Goal: Task Accomplishment & Management: Complete application form

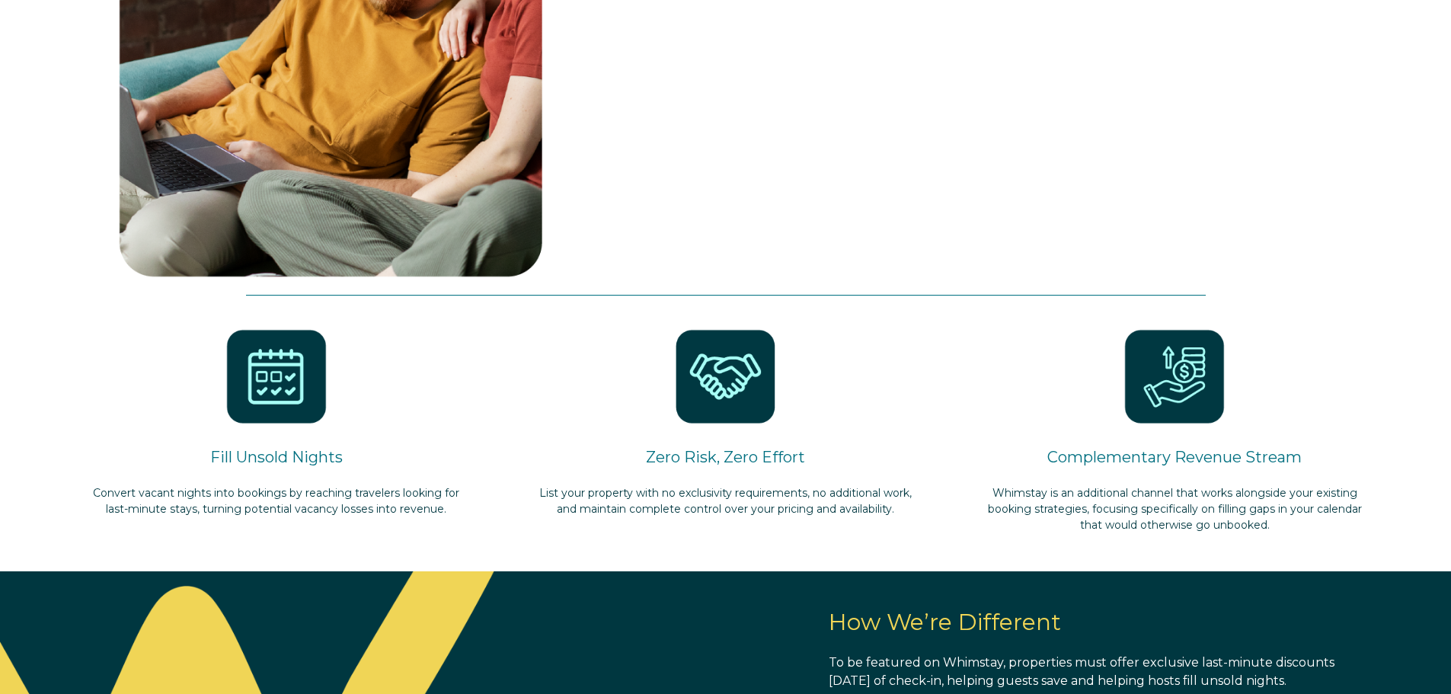
select select "US"
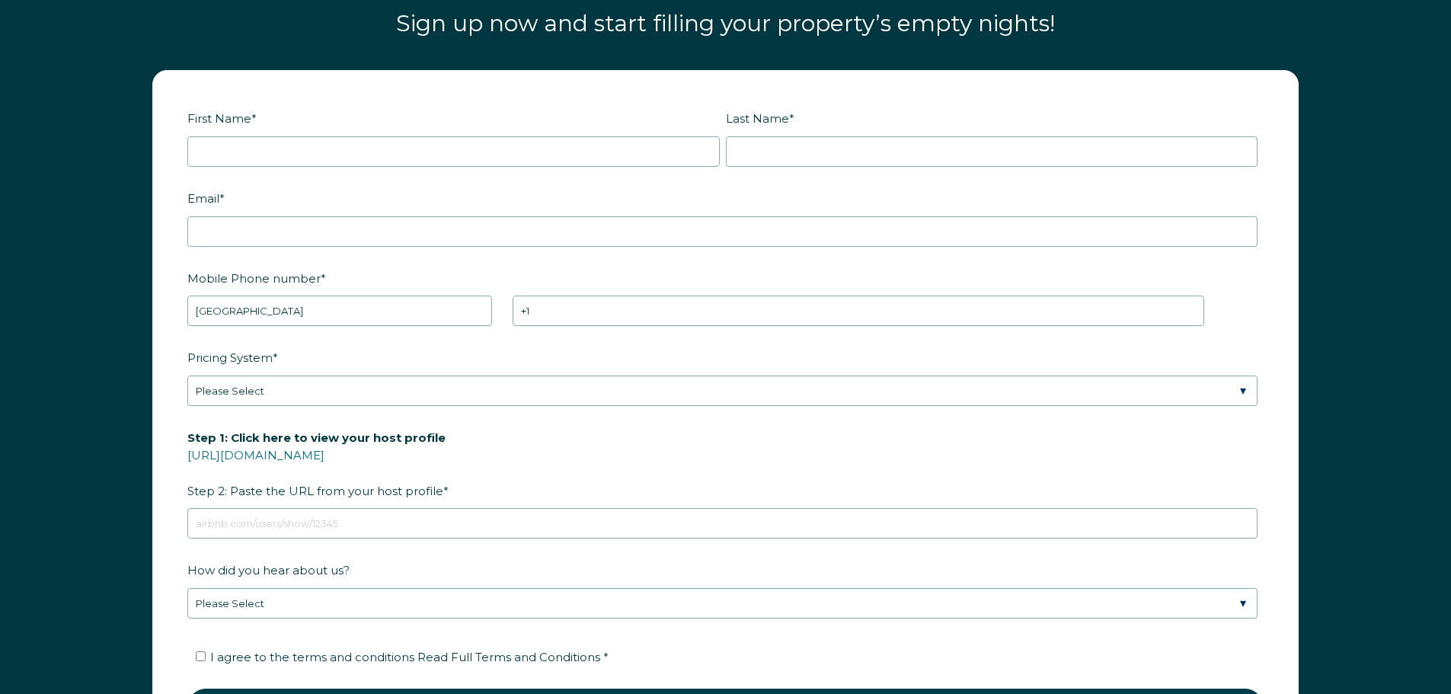
scroll to position [2208, 0]
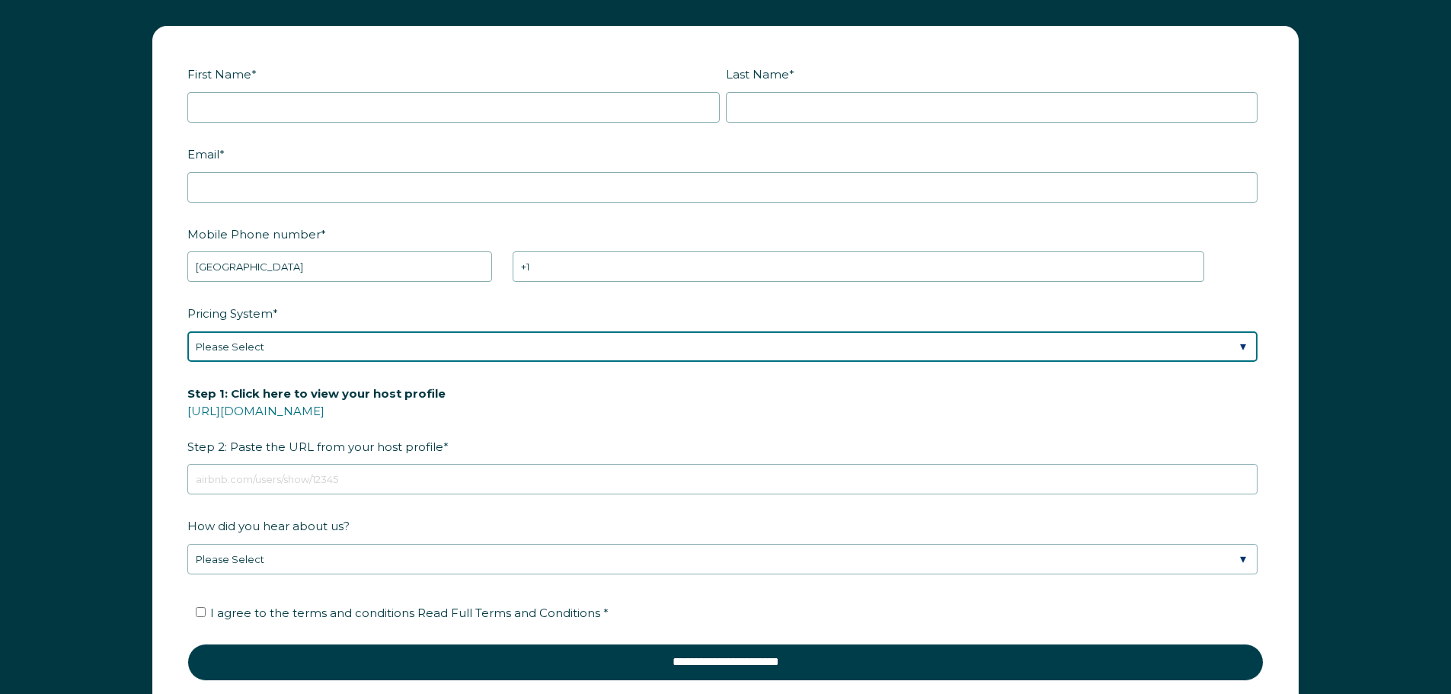
click at [485, 346] on select "Please Select Manual Airbnb Smart Pricing PriceLabs Wheelhouse Beyond Pricing 3…" at bounding box center [722, 346] width 1070 height 30
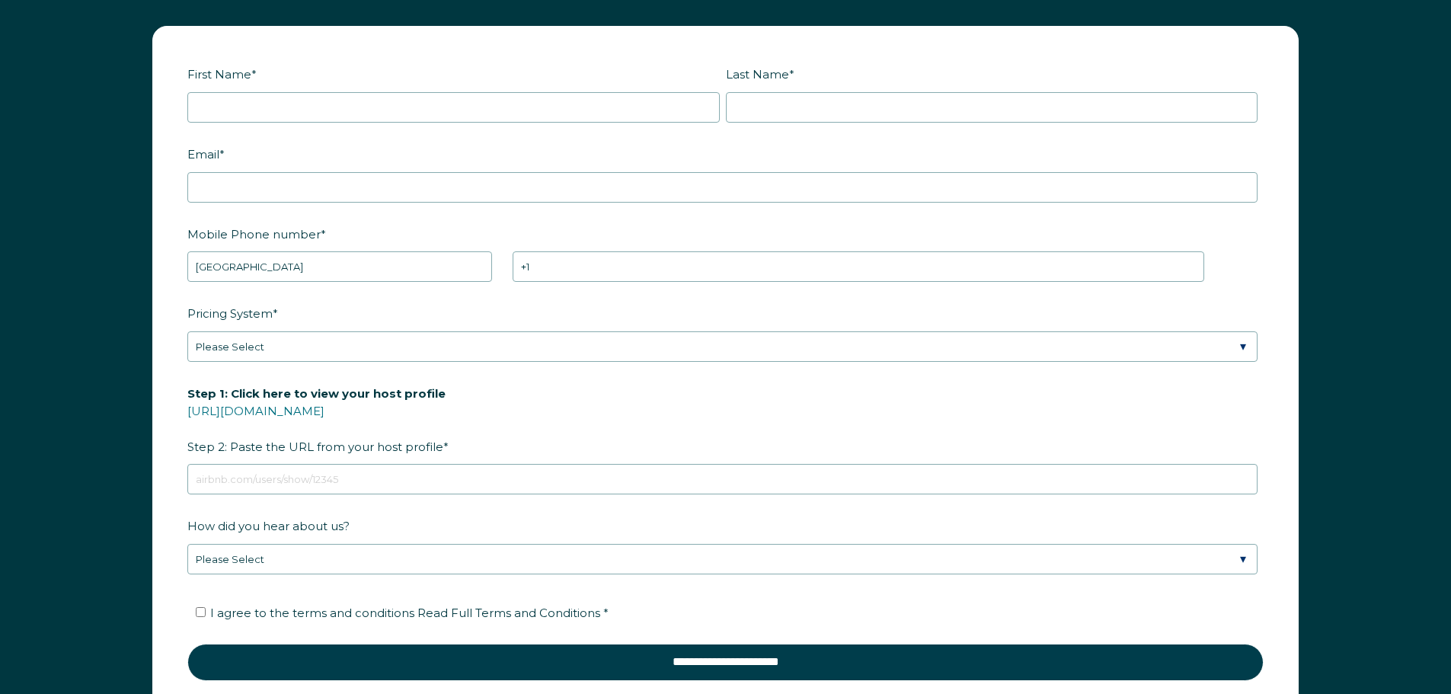
click at [128, 369] on div "First Name * Last Name * RBO Token Company ID Referrer Code Dialer Code SSOB Co…" at bounding box center [725, 387] width 1451 height 753
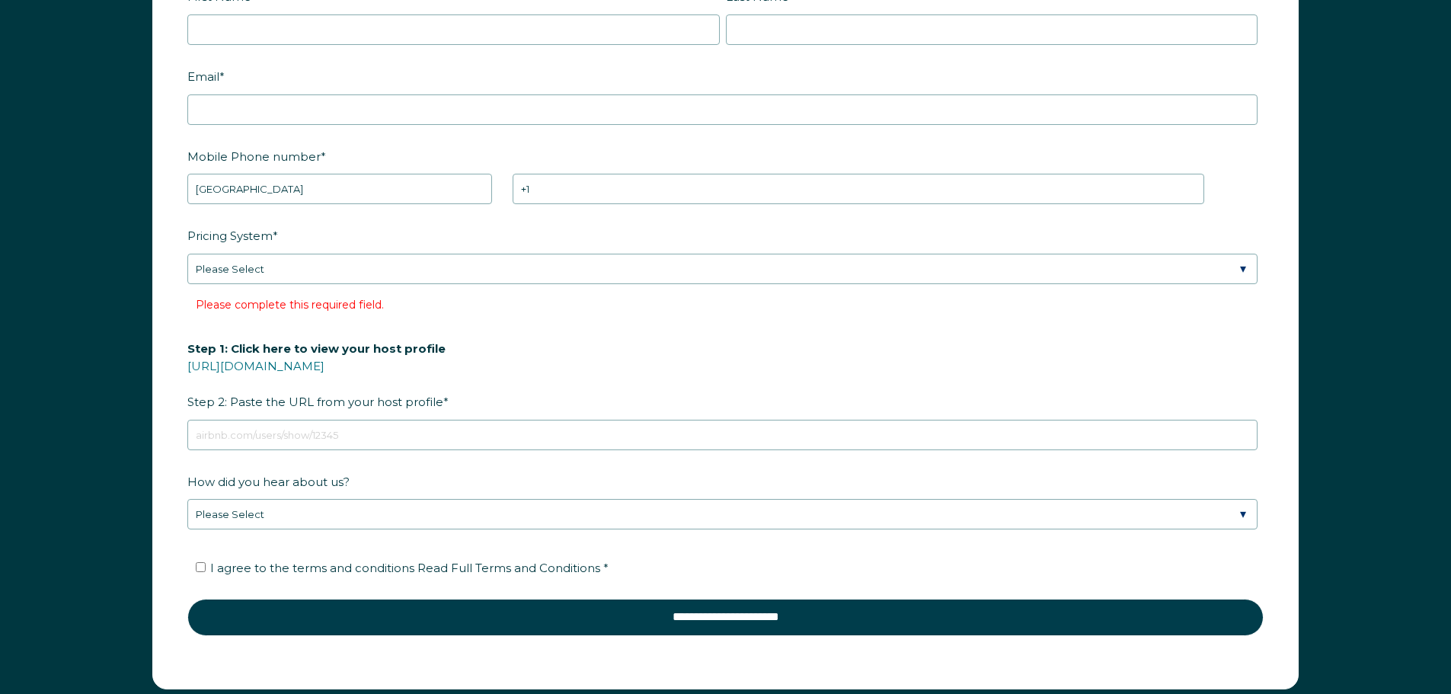
scroll to position [2132, 0]
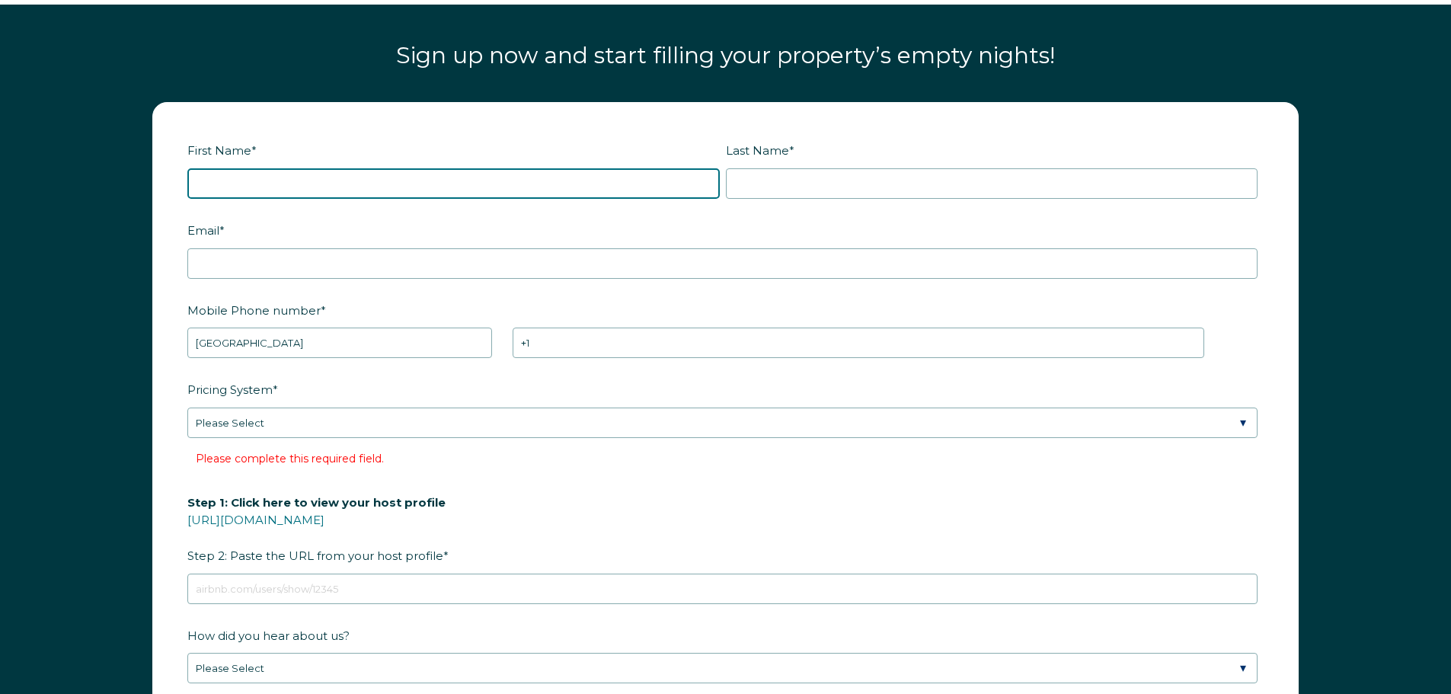
click at [346, 180] on input "First Name *" at bounding box center [453, 183] width 533 height 30
type input "James"
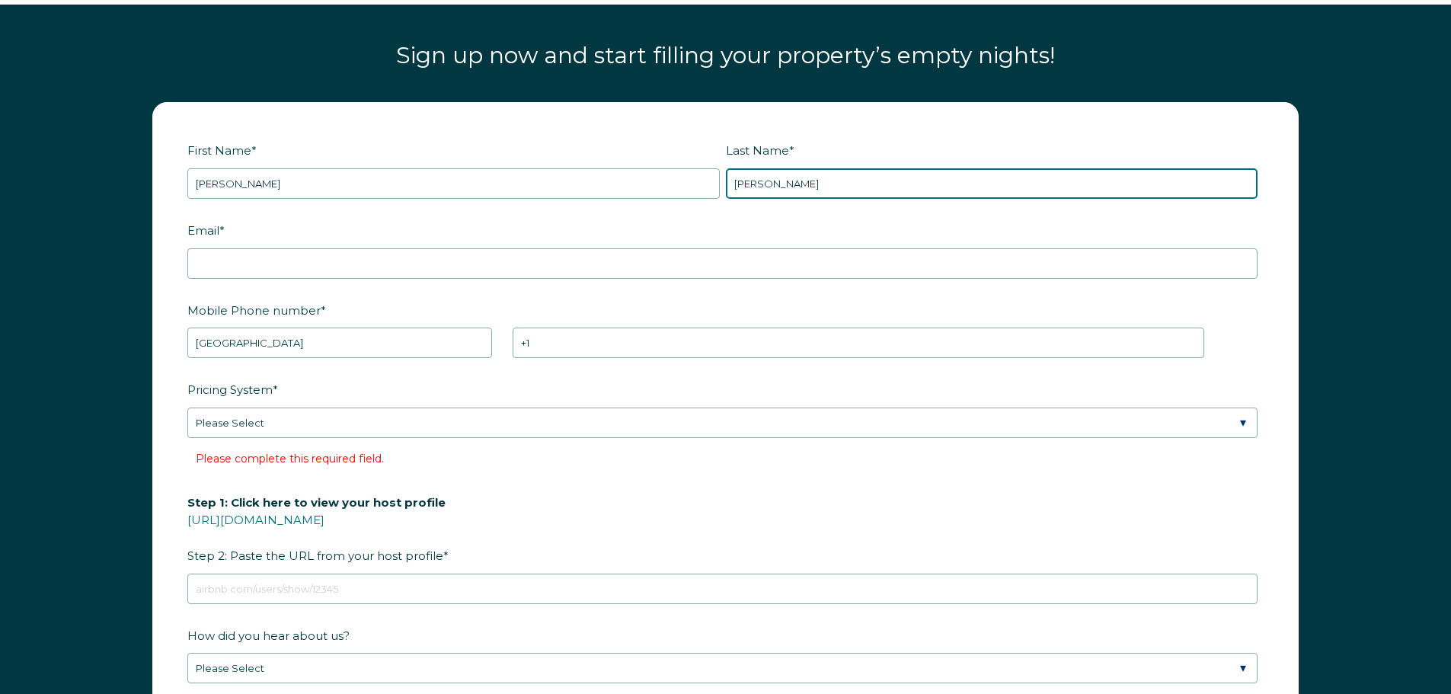
type input "Clayton"
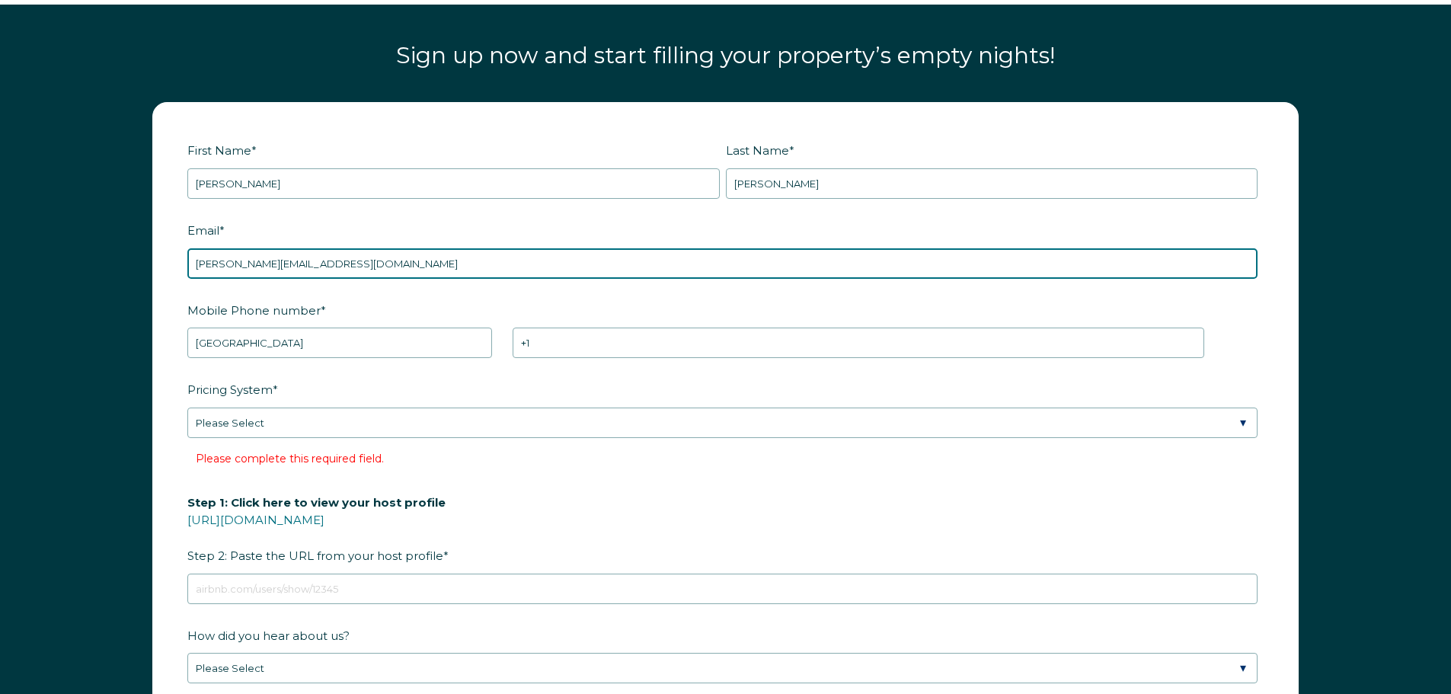
type input "[PERSON_NAME][EMAIL_ADDRESS][DOMAIN_NAME]"
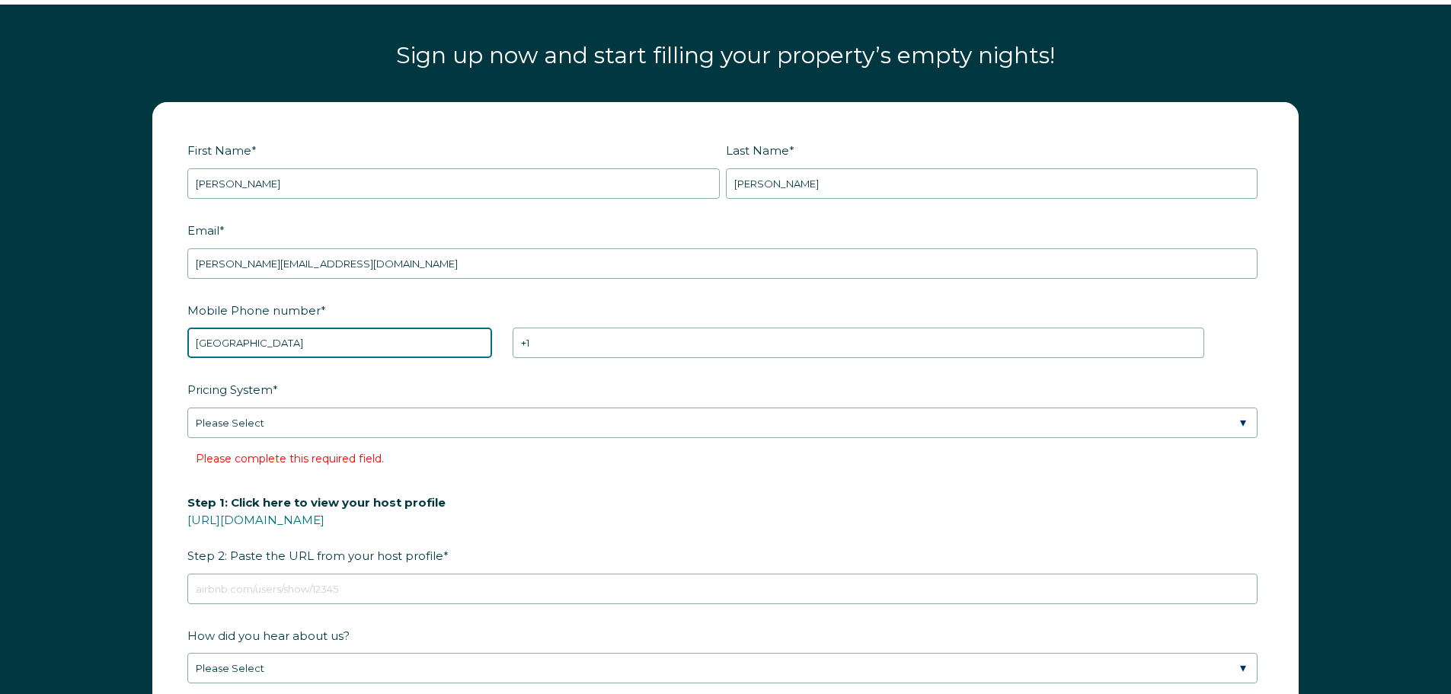
click at [352, 332] on select "* Afghanistan (‫افغانستان‬‎) Albania (Shqipëri) Algeria (‫الجزائر‬‎) American S…" at bounding box center [339, 343] width 305 height 30
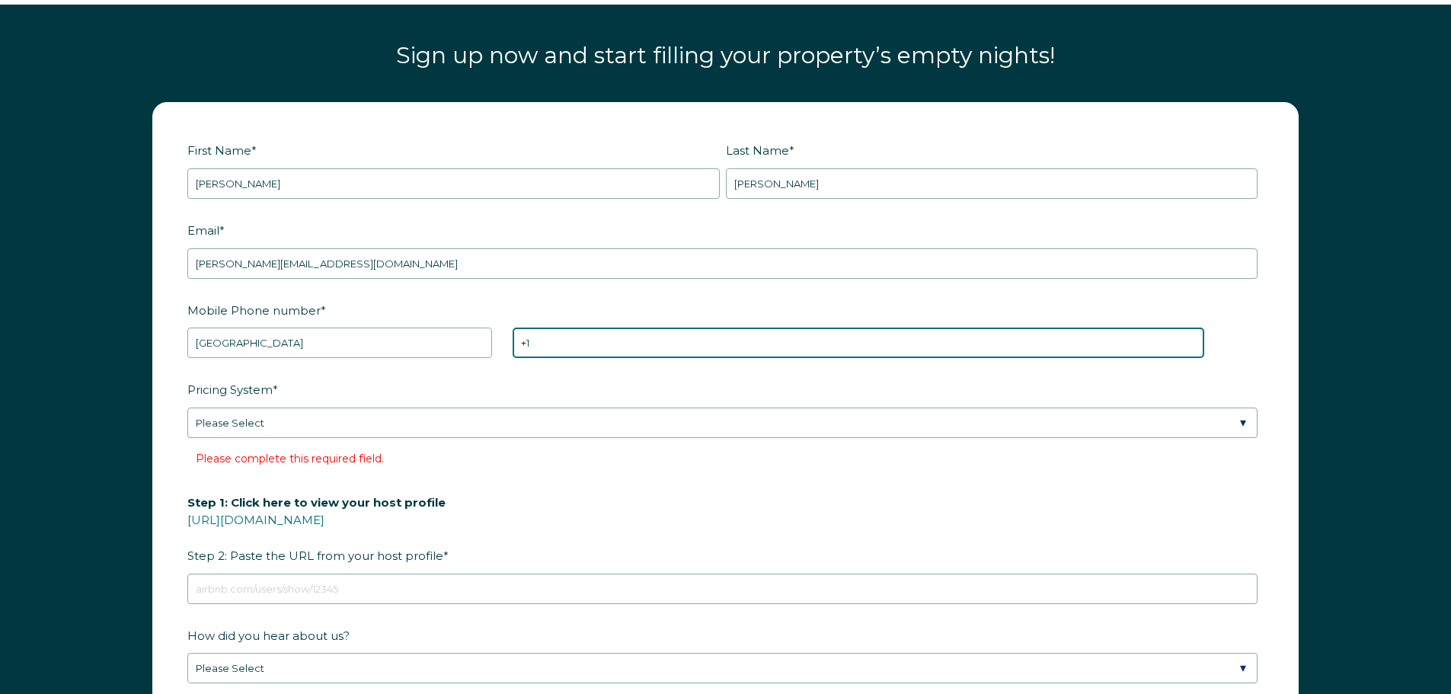
click at [604, 331] on input "+1" at bounding box center [859, 343] width 692 height 30
type input "+1 7163615878"
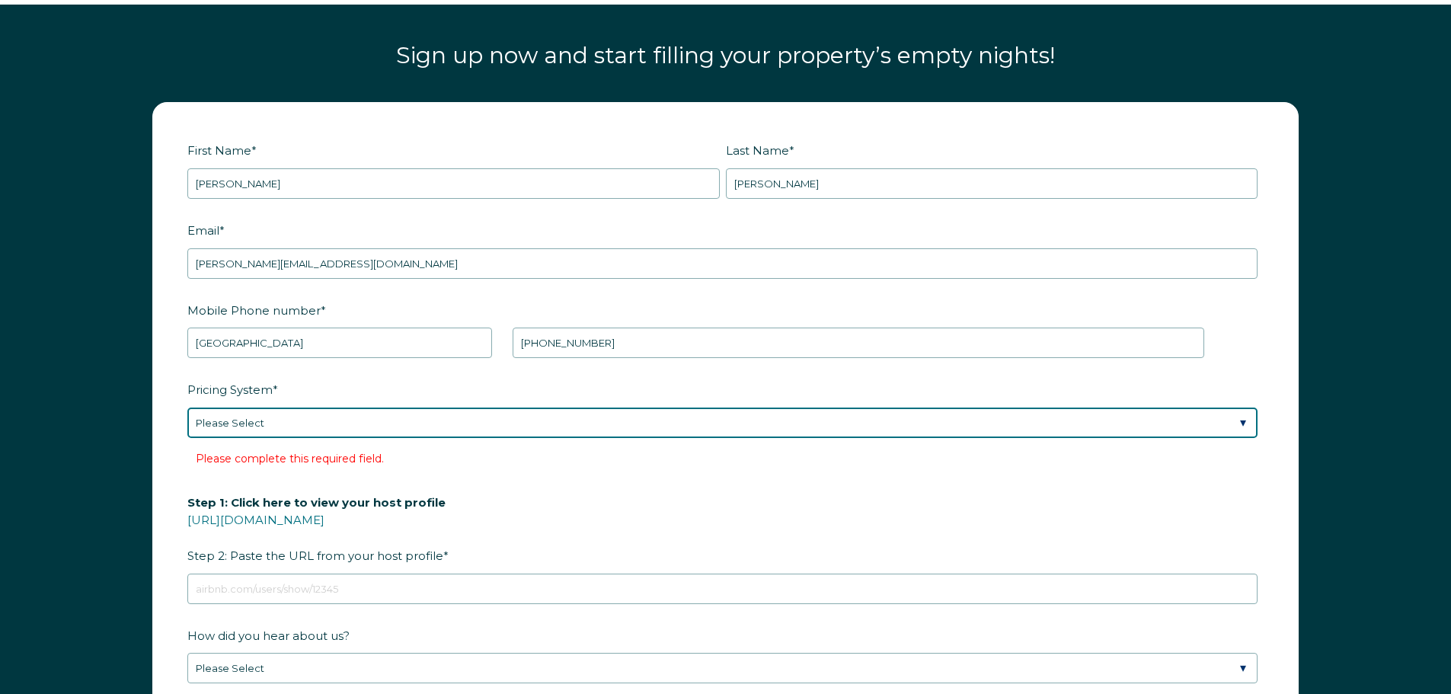
click at [569, 416] on select "Please Select Manual Airbnb Smart Pricing PriceLabs Wheelhouse Beyond Pricing 3…" at bounding box center [722, 423] width 1070 height 30
select select "PriceLabs"
click at [187, 408] on select "Please Select Manual Airbnb Smart Pricing PriceLabs Wheelhouse Beyond Pricing 3…" at bounding box center [722, 423] width 1070 height 30
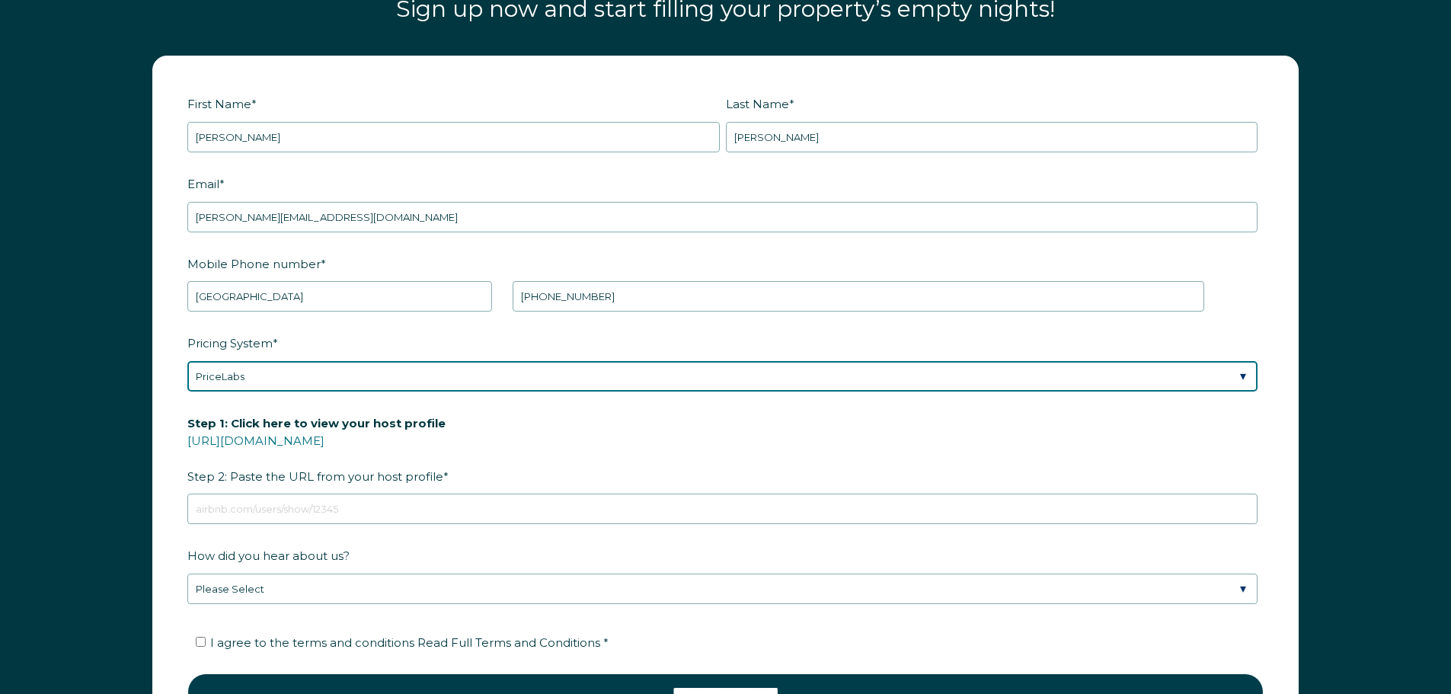
scroll to position [2208, 0]
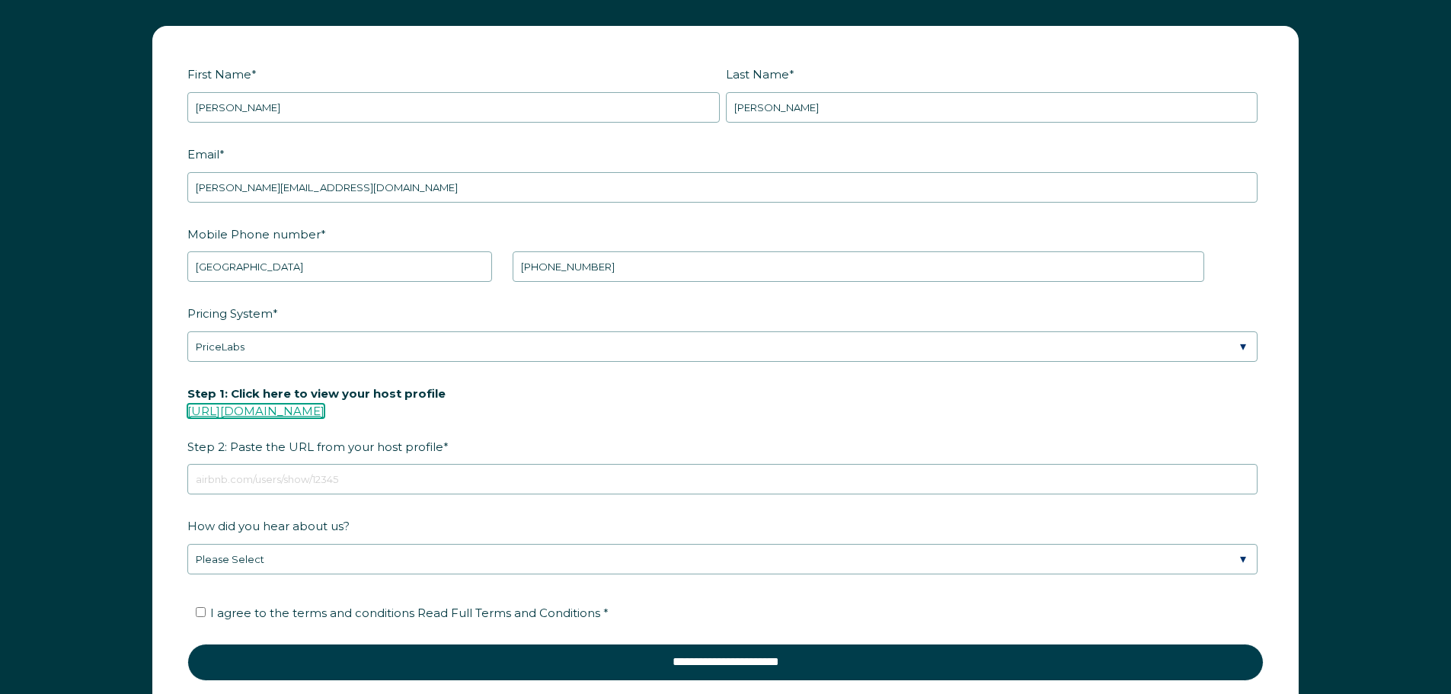
click at [325, 411] on link "https://www.airbnb.com/users/show/" at bounding box center [255, 411] width 137 height 14
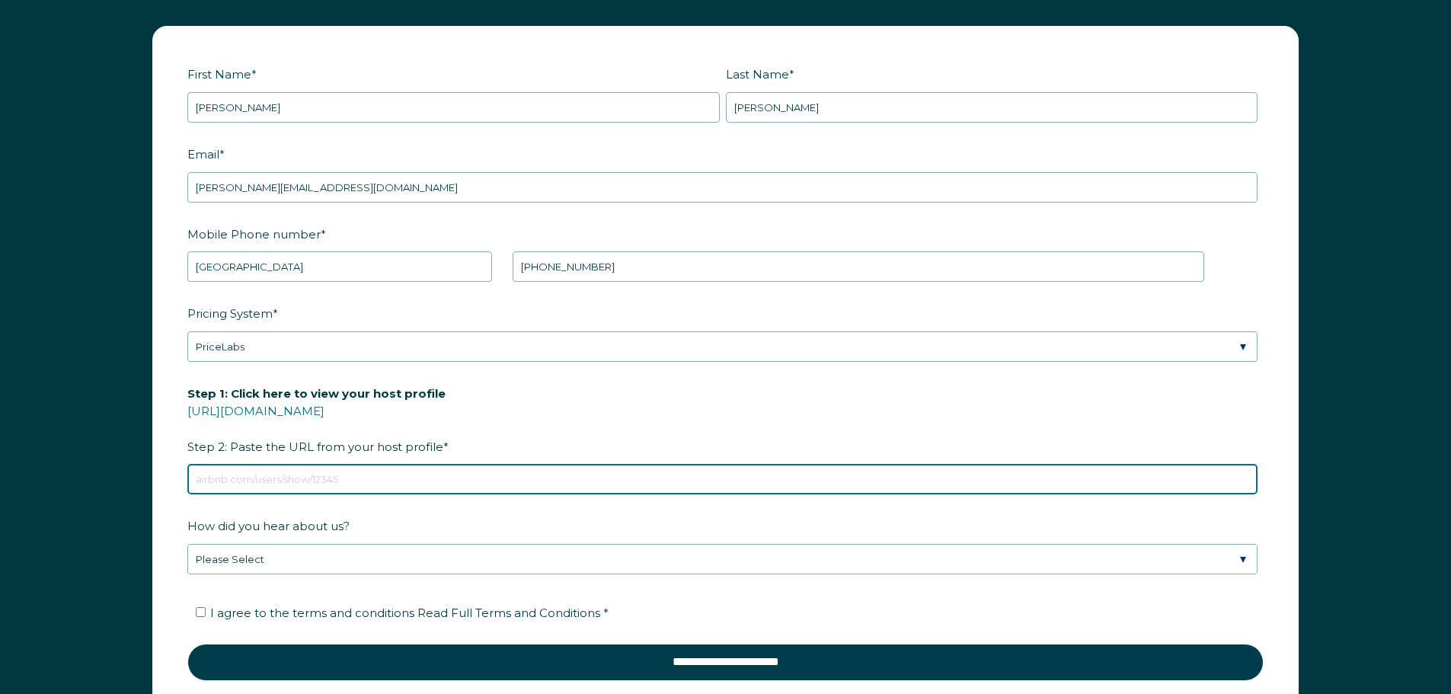
click at [364, 474] on input "Step 1: Click here to view your host profile https://www.airbnb.com/users/show/…" at bounding box center [722, 479] width 1070 height 30
paste input "https://www.airbnb.com/users/show/540701681"
type input "https://www.airbnb.com/users/show/540701681"
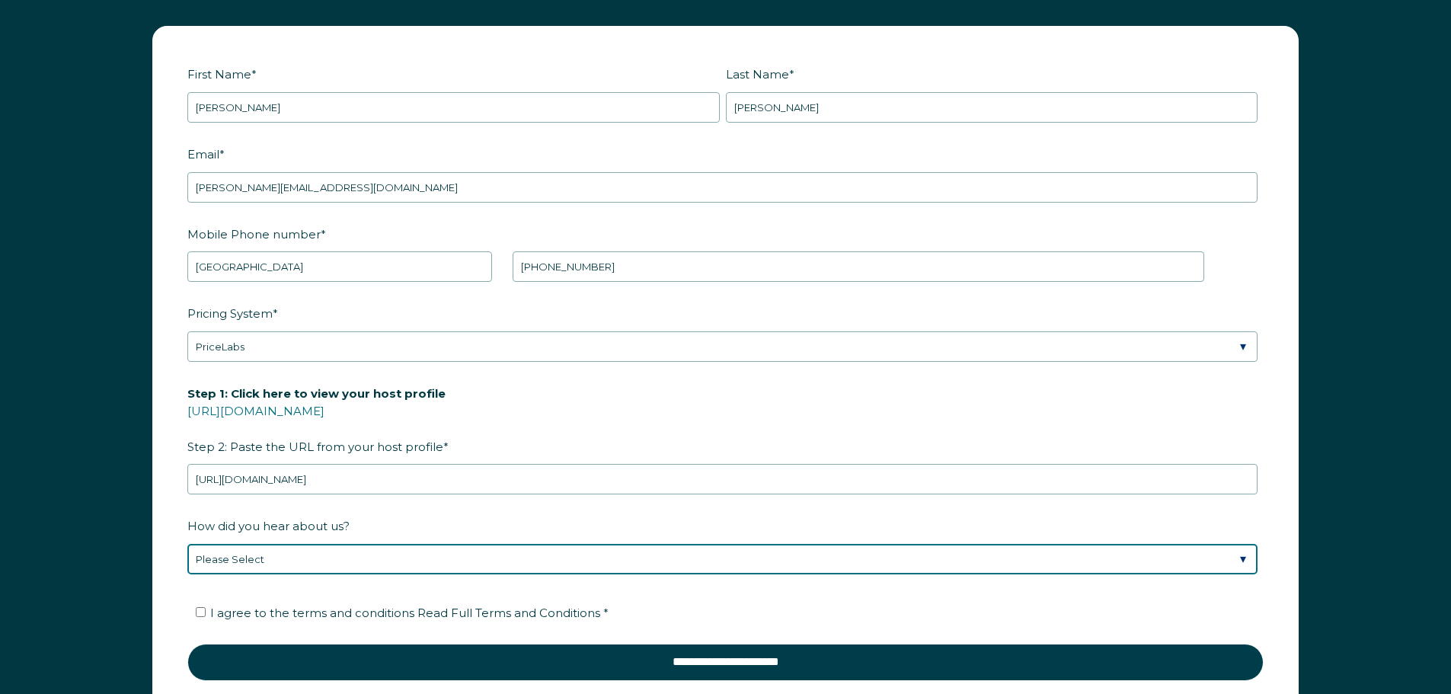
click at [289, 552] on select "Please Select Found Whimstay through a Google search Spoke to a Whimstay salesp…" at bounding box center [722, 559] width 1070 height 30
click at [187, 544] on select "Please Select Found Whimstay through a Google search Spoke to a Whimstay salesp…" at bounding box center [722, 559] width 1070 height 30
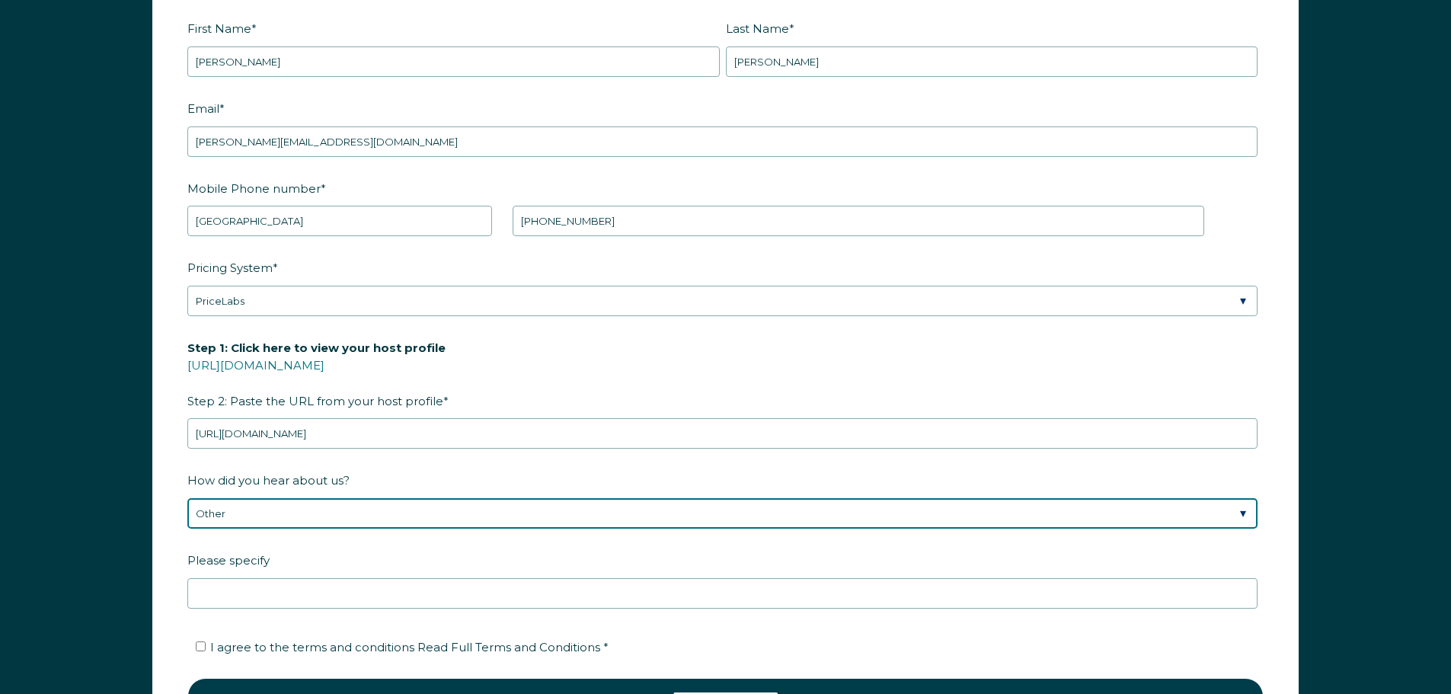
scroll to position [2284, 0]
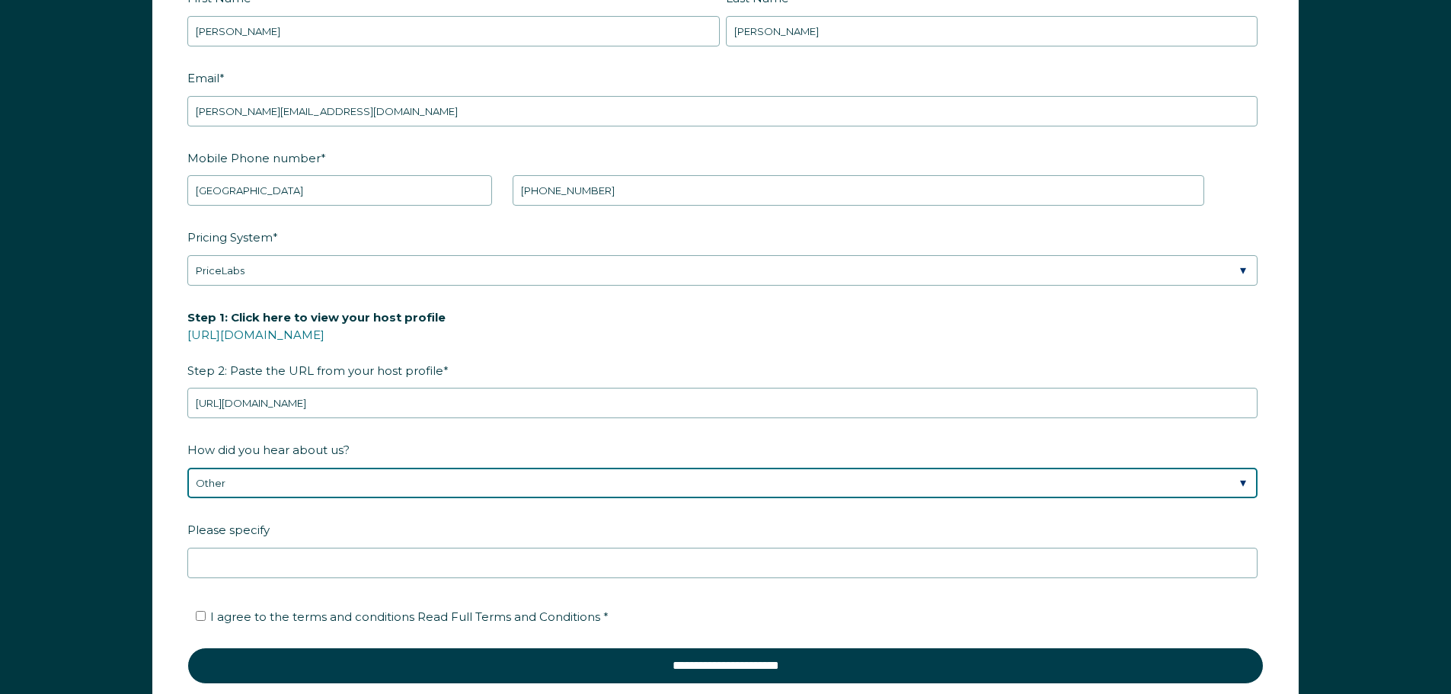
click at [287, 476] on select "Please Select Found Whimstay through a Google search Spoke to a Whimstay salesp…" at bounding box center [722, 483] width 1070 height 30
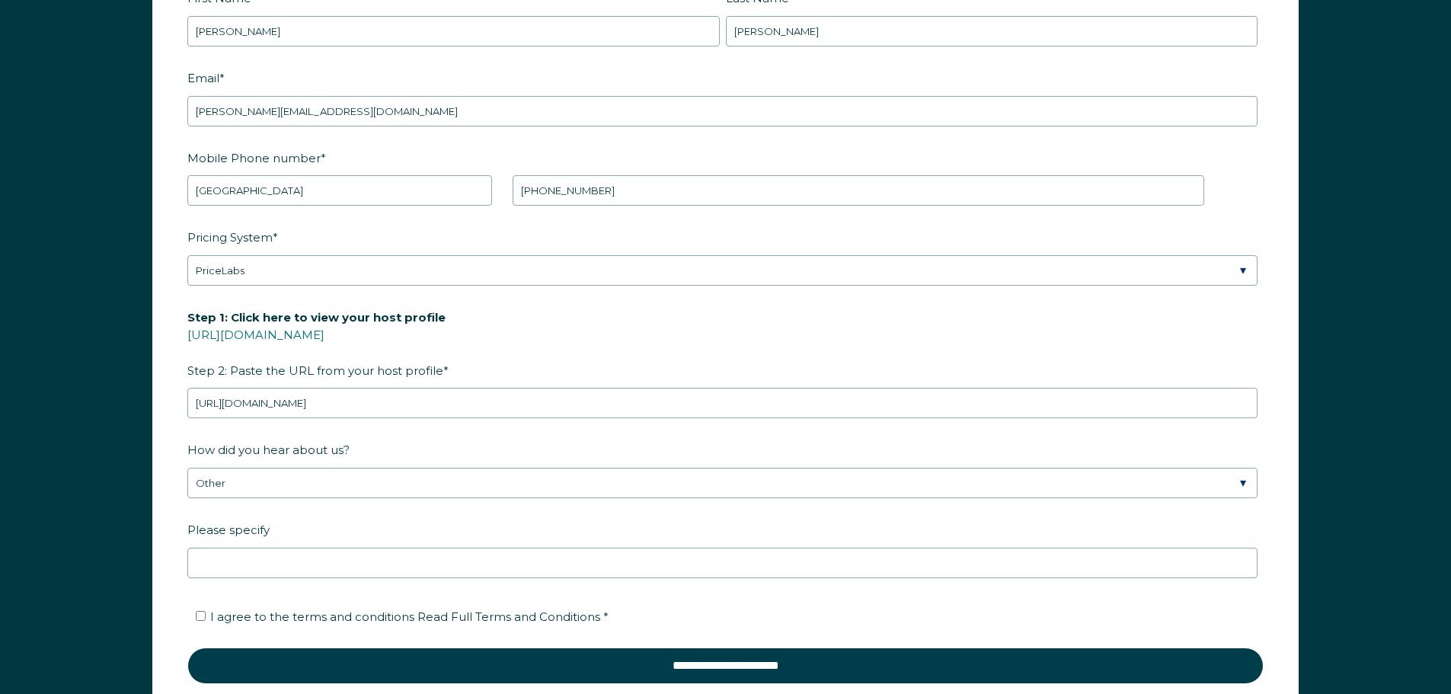
click at [294, 498] on div "How did you hear about us? Please Select Found Whimstay through a Google search…" at bounding box center [725, 507] width 1077 height 141
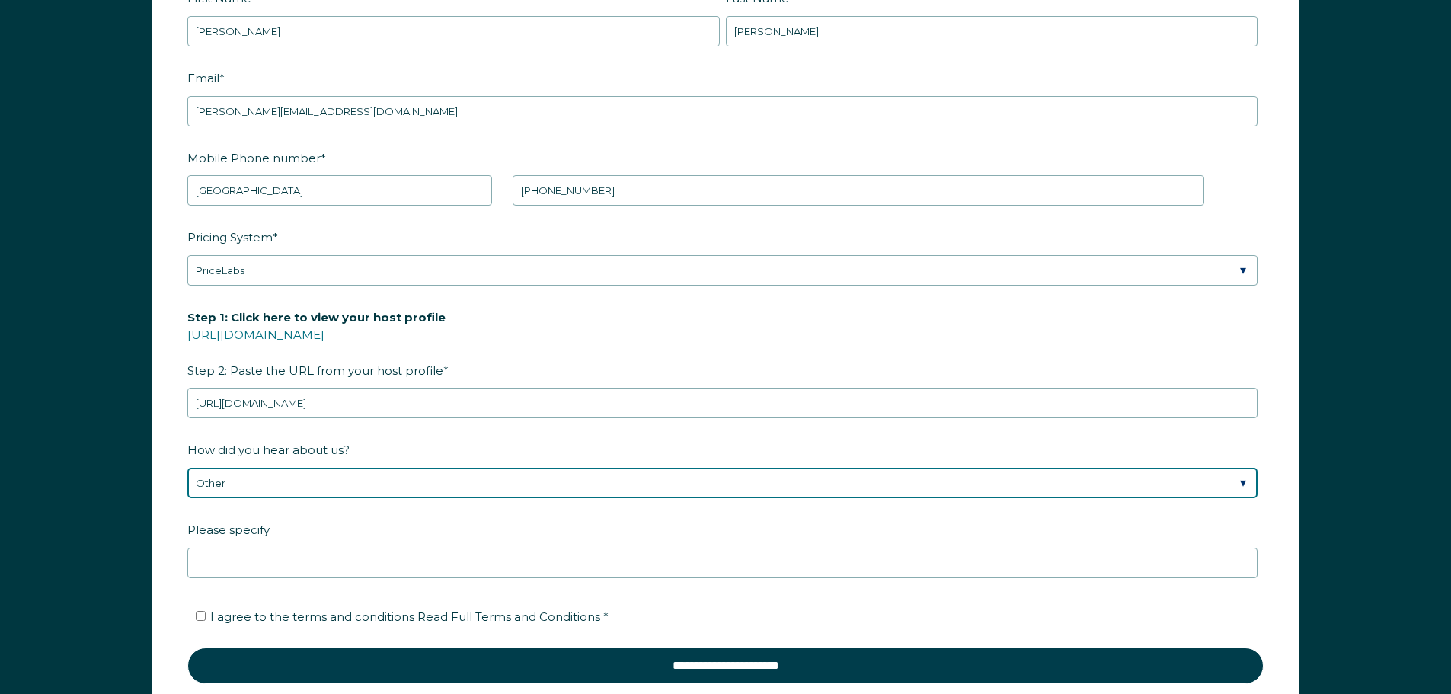
click at [296, 494] on select "Please Select Found Whimstay through a Google search Spoke to a Whimstay salesp…" at bounding box center [722, 483] width 1070 height 30
select select "Podcast"
click at [187, 468] on select "Please Select Found Whimstay through a Google search Spoke to a Whimstay salesp…" at bounding box center [722, 483] width 1070 height 30
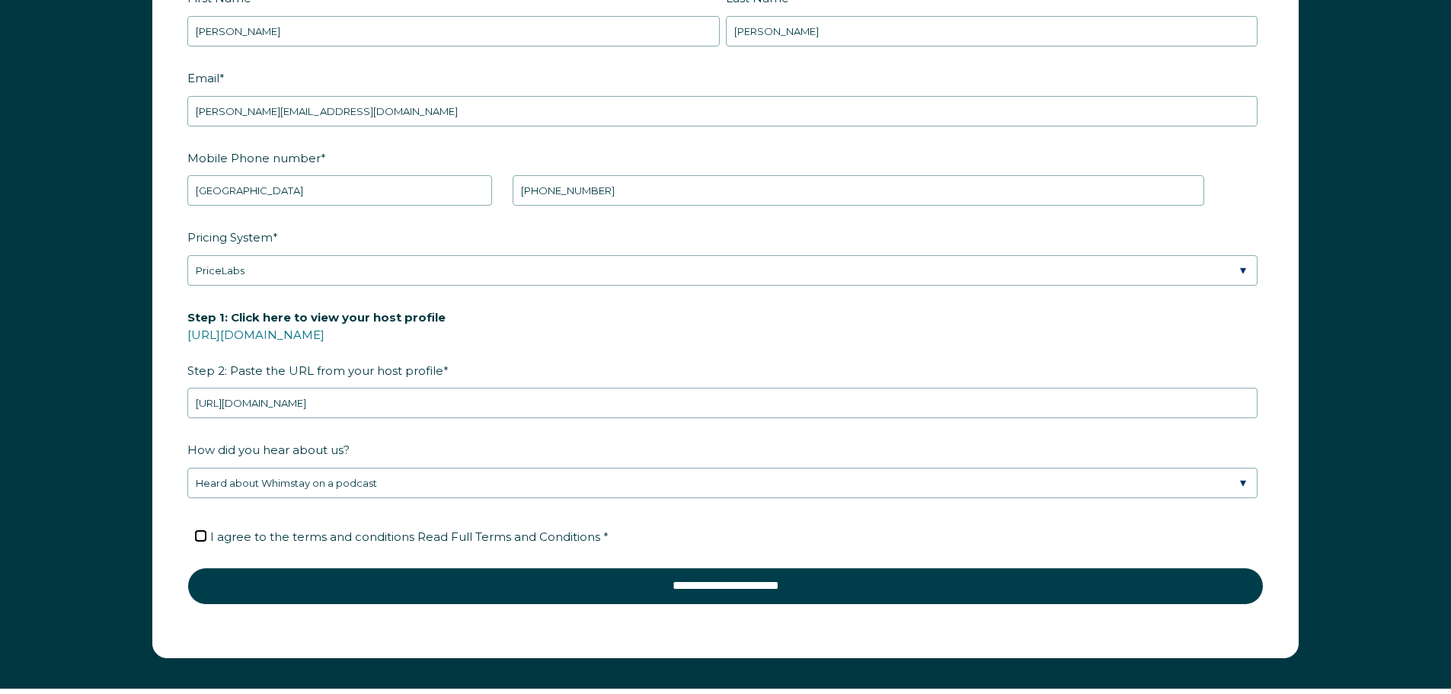
click at [203, 533] on input "I agree to the terms and conditions Read Full Terms and Conditions *" at bounding box center [201, 536] width 10 height 10
checkbox input "true"
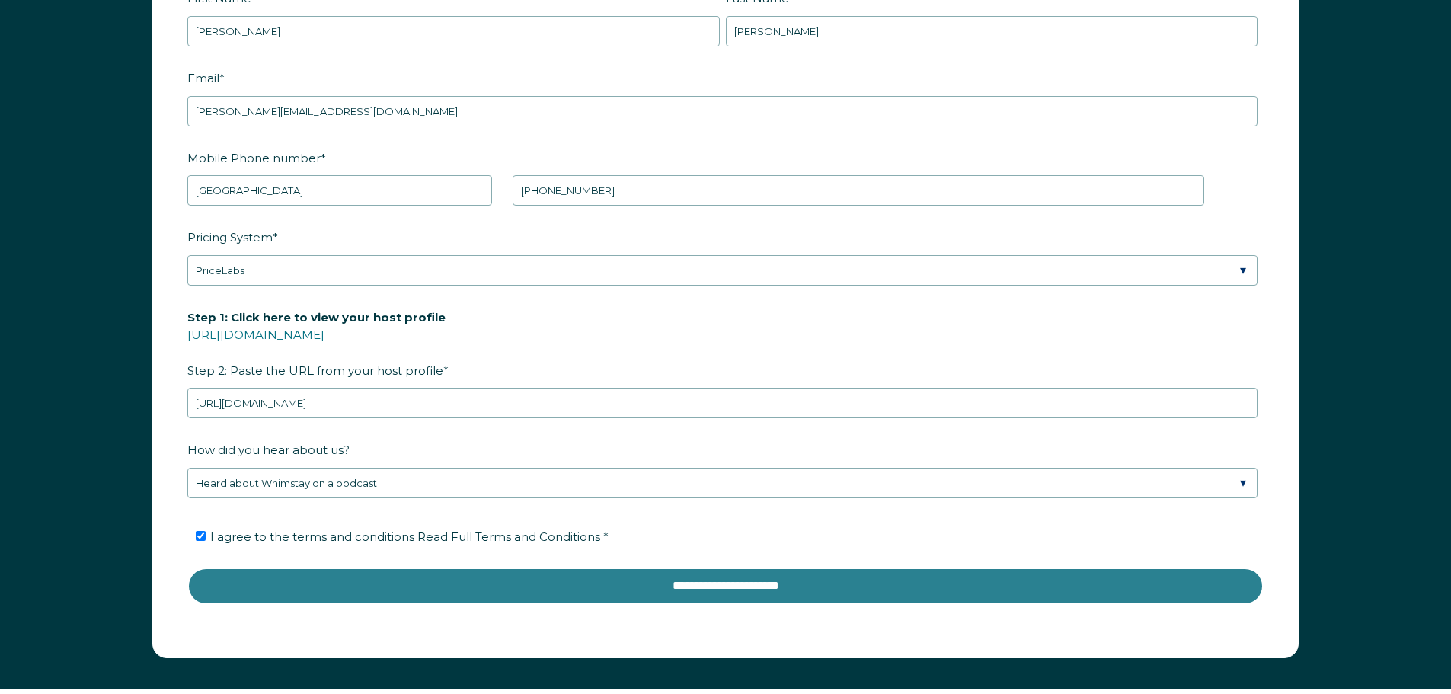
click at [378, 584] on input "**********" at bounding box center [725, 586] width 1077 height 37
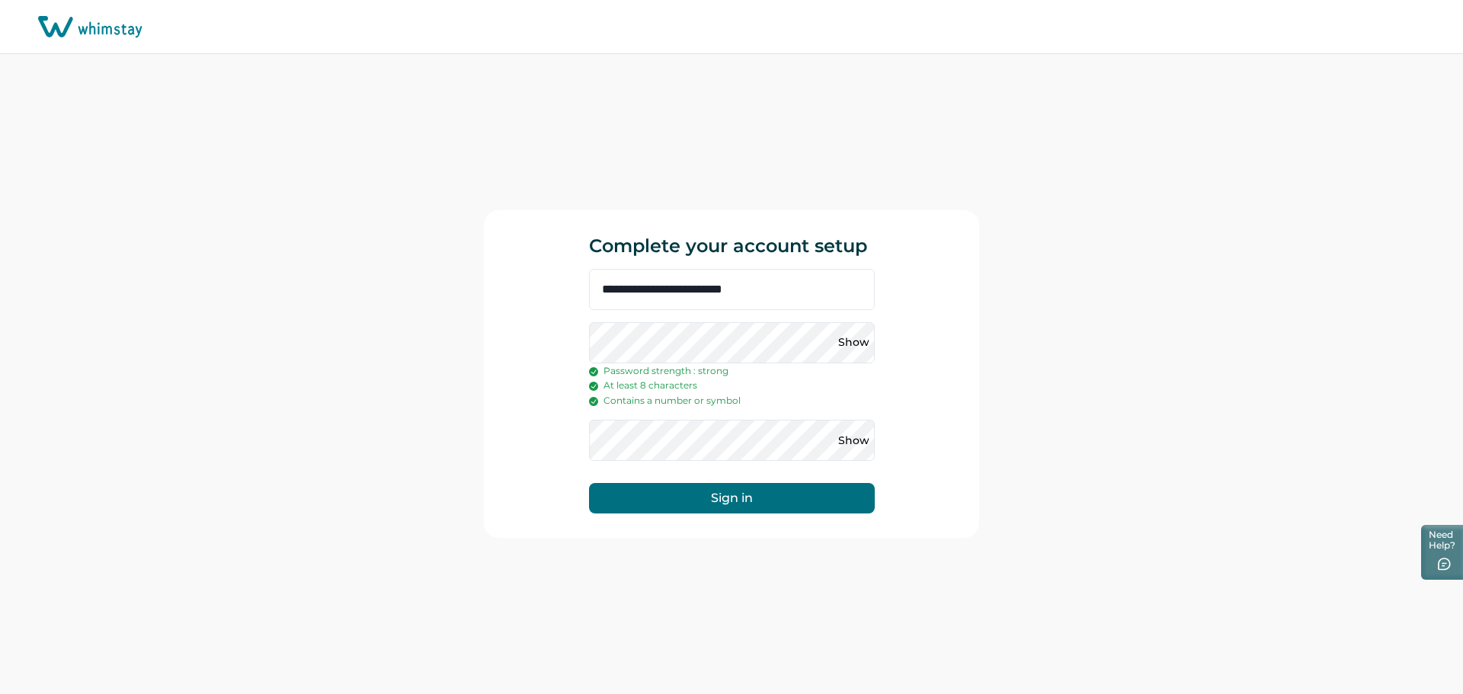
click at [729, 496] on button "Sign in" at bounding box center [732, 498] width 286 height 30
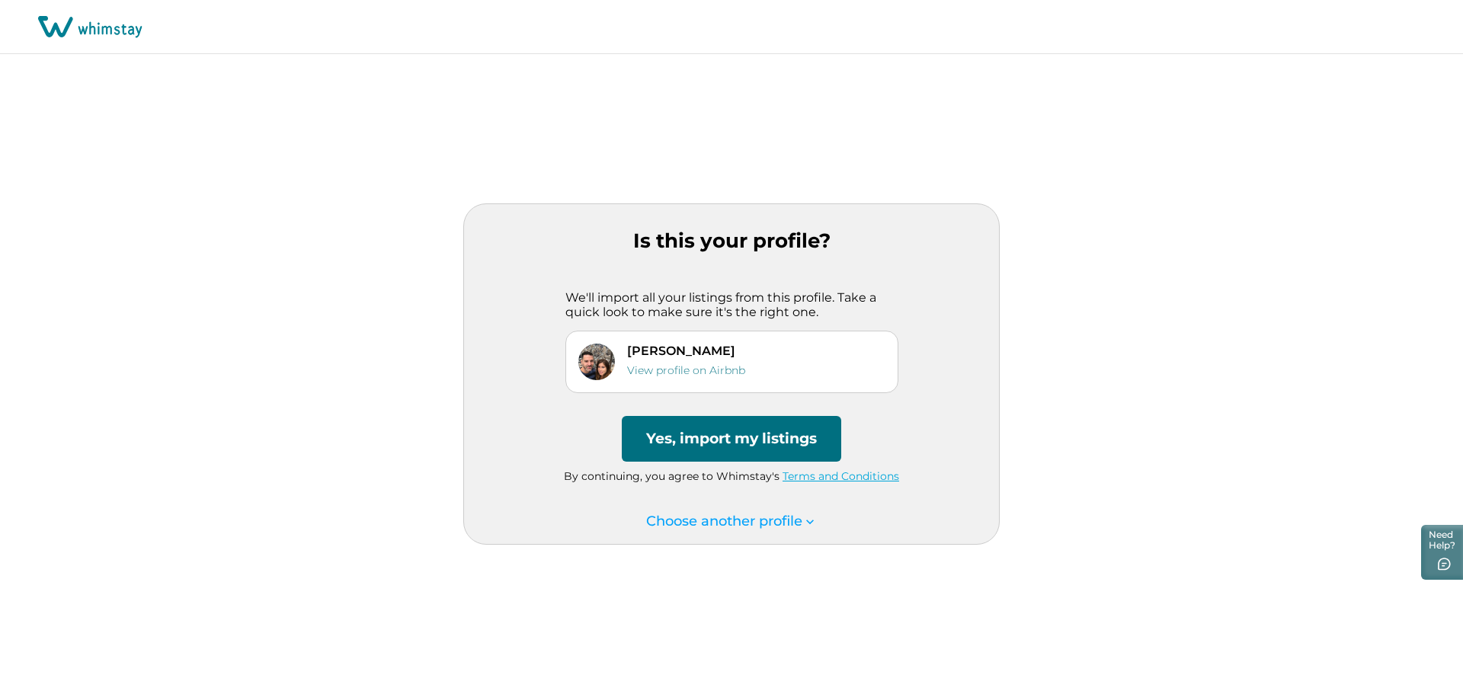
click at [756, 440] on button "Yes, import my listings" at bounding box center [731, 439] width 219 height 46
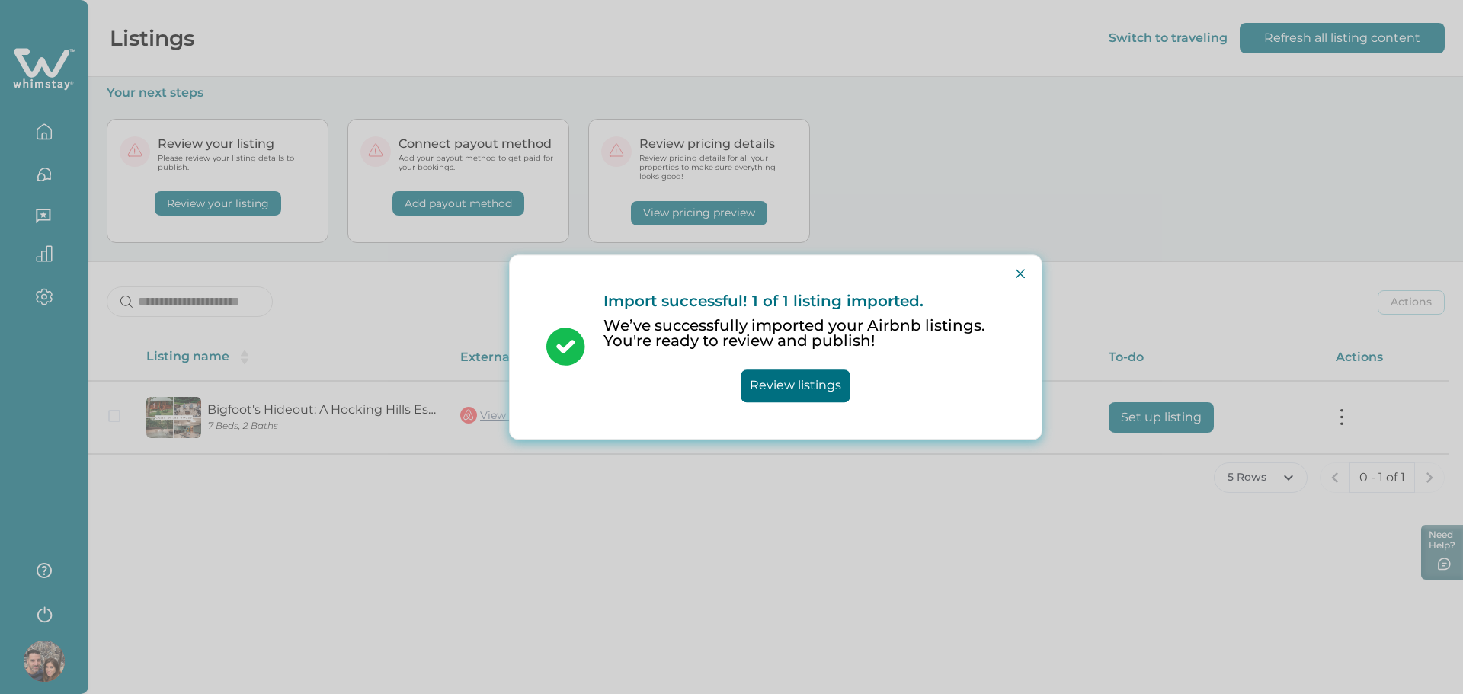
click at [787, 387] on button "Review listings" at bounding box center [796, 386] width 110 height 33
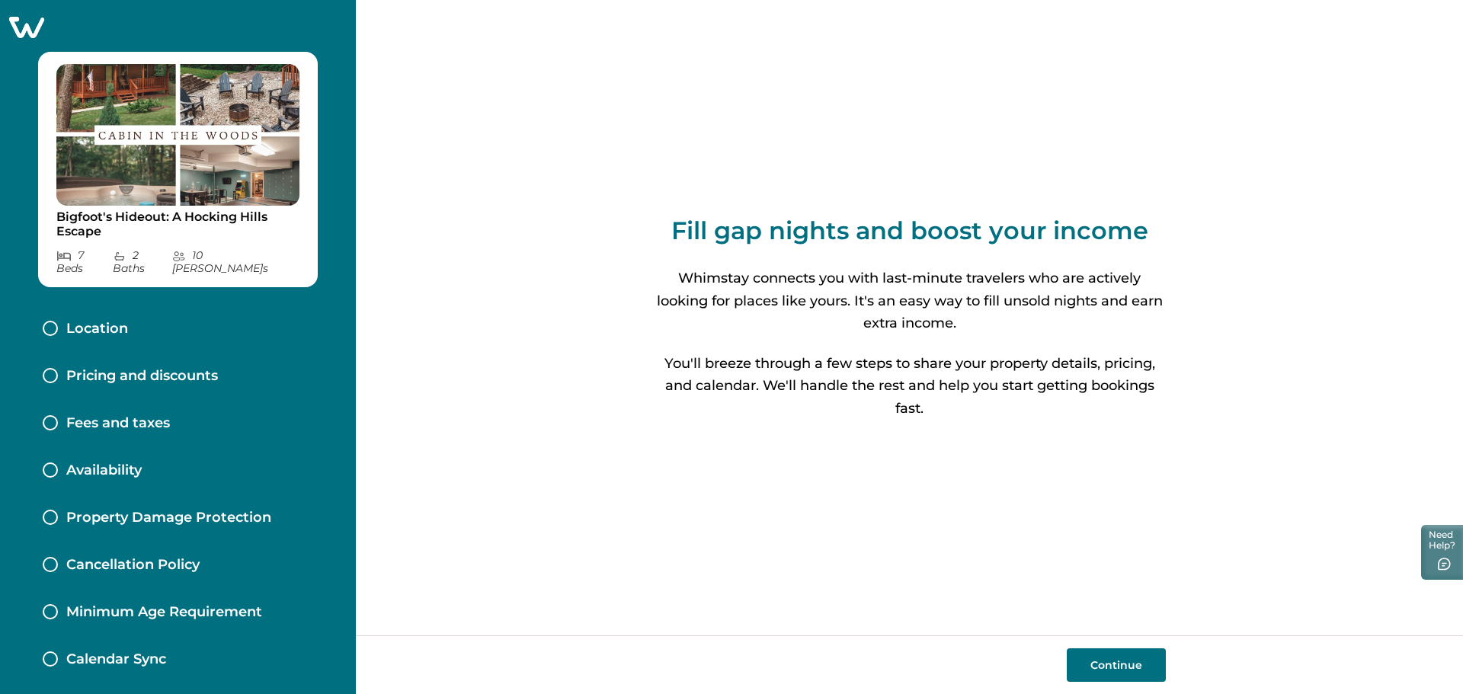
click at [1118, 670] on button "Continue" at bounding box center [1116, 665] width 99 height 34
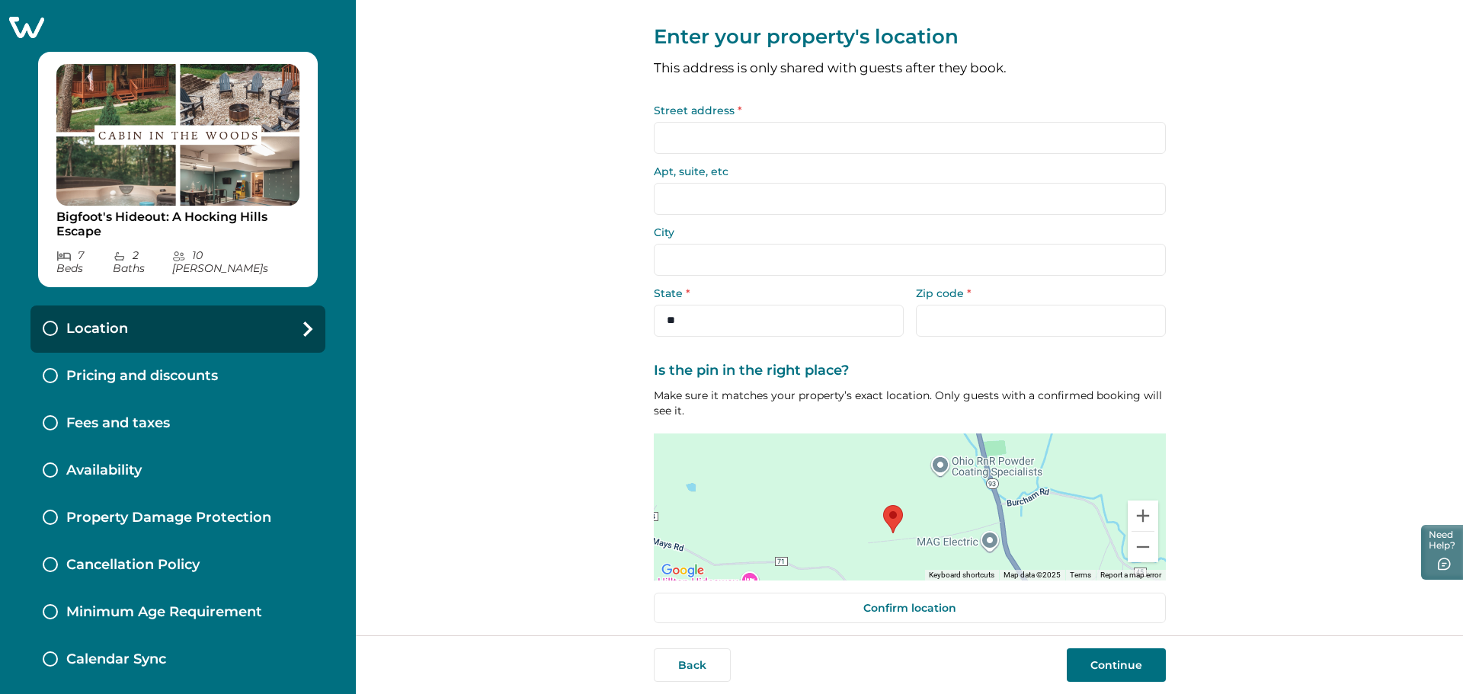
scroll to position [30, 0]
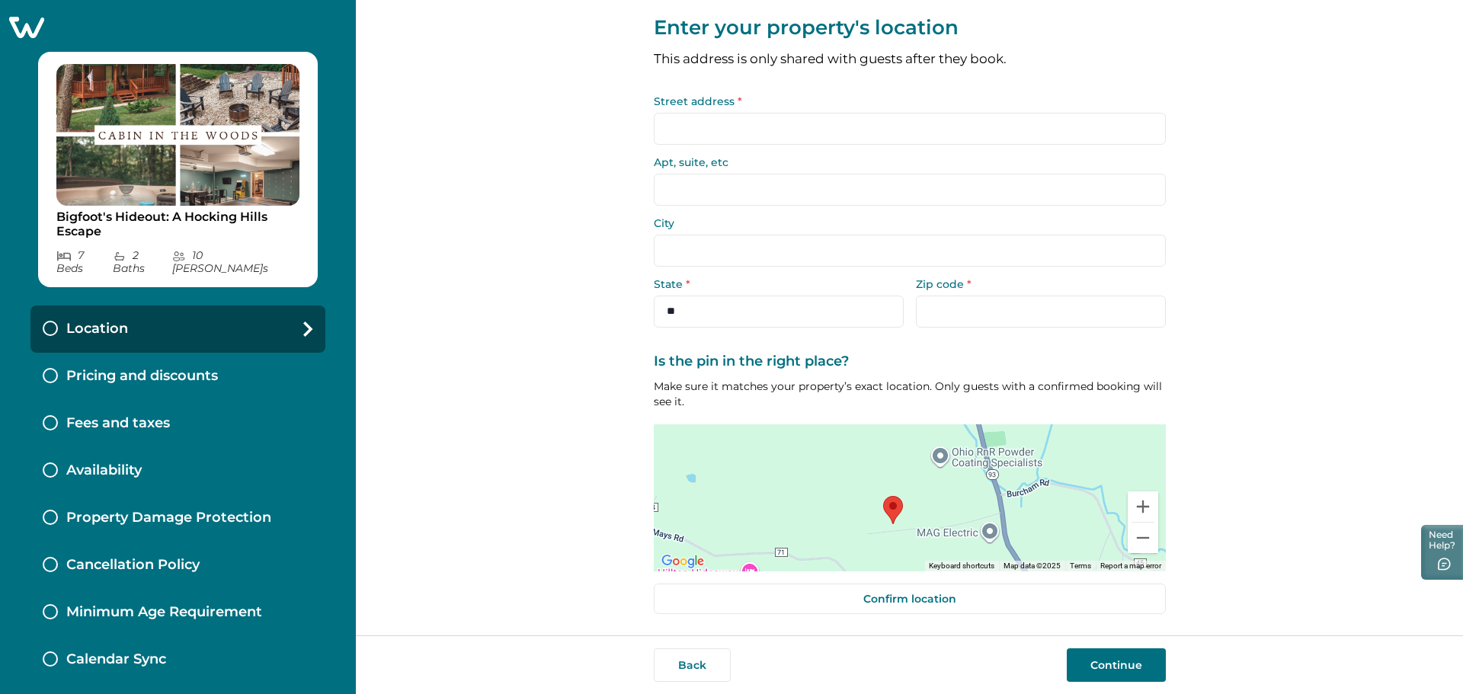
click at [780, 128] on input "Street address *" at bounding box center [910, 129] width 512 height 32
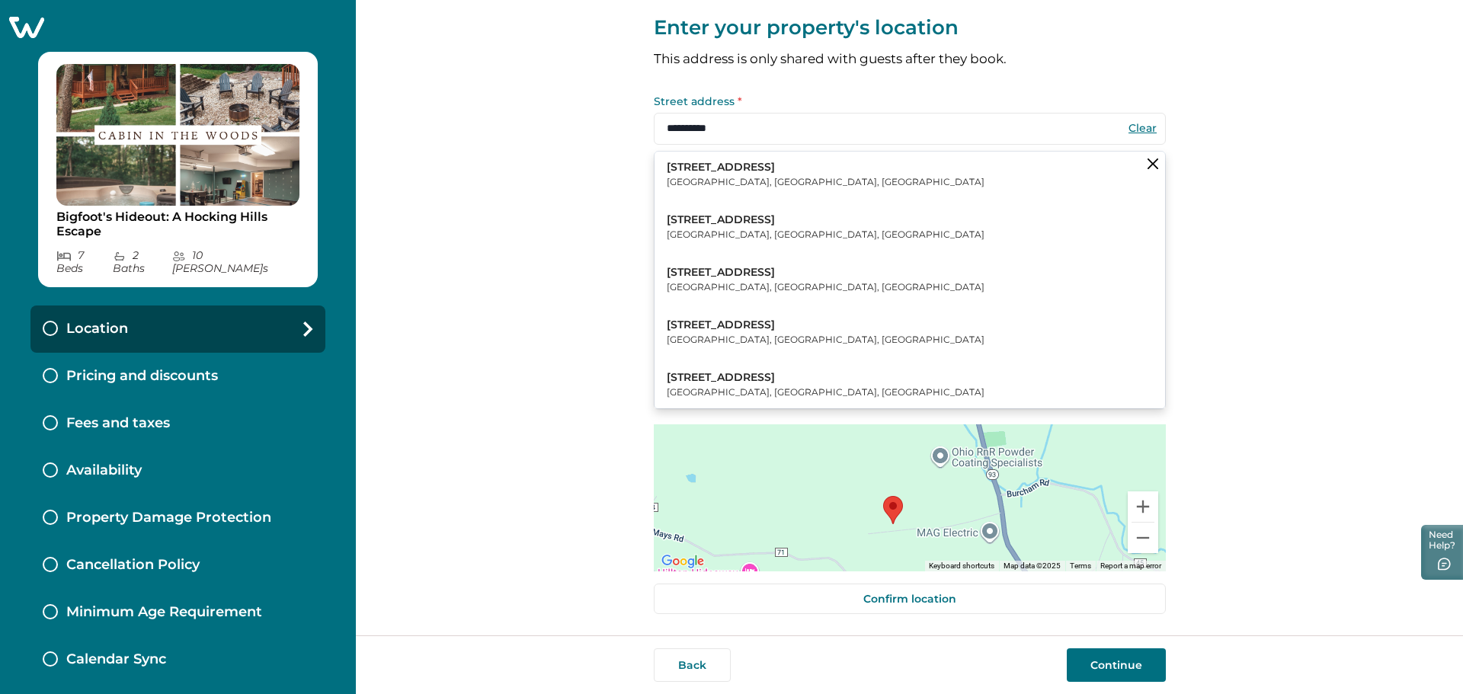
click at [761, 169] on p "31252 Deerfield Drive" at bounding box center [826, 167] width 318 height 15
type input "**********"
type input "*****"
select select "**"
type input "*****"
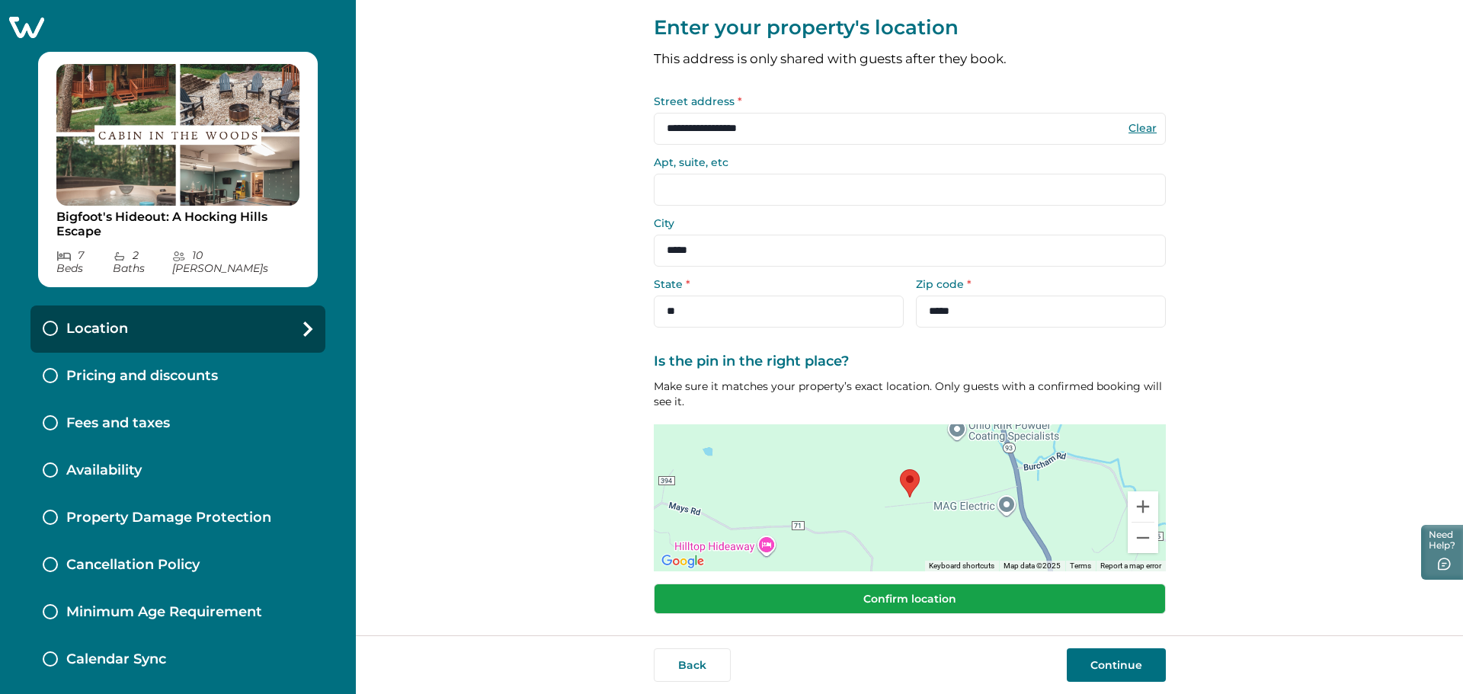
click at [900, 593] on button "Confirm location" at bounding box center [910, 599] width 512 height 30
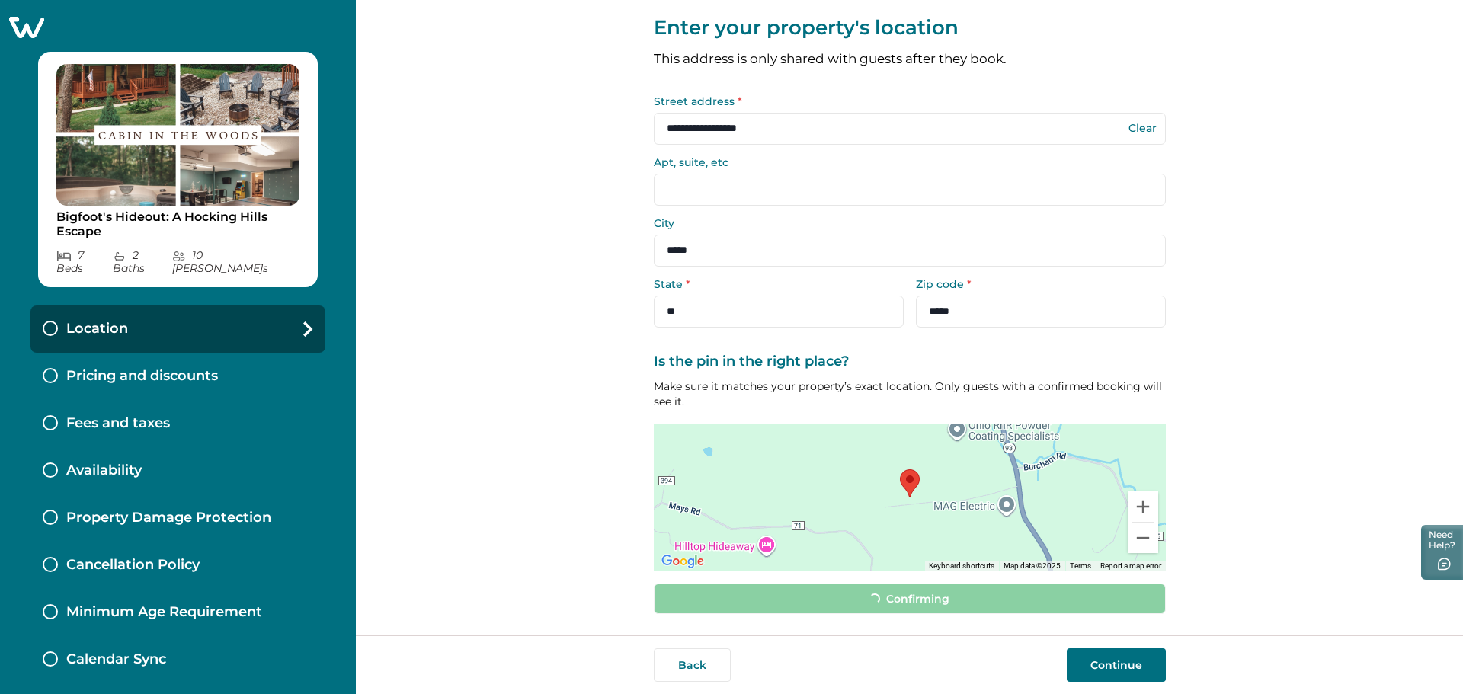
scroll to position [20, 0]
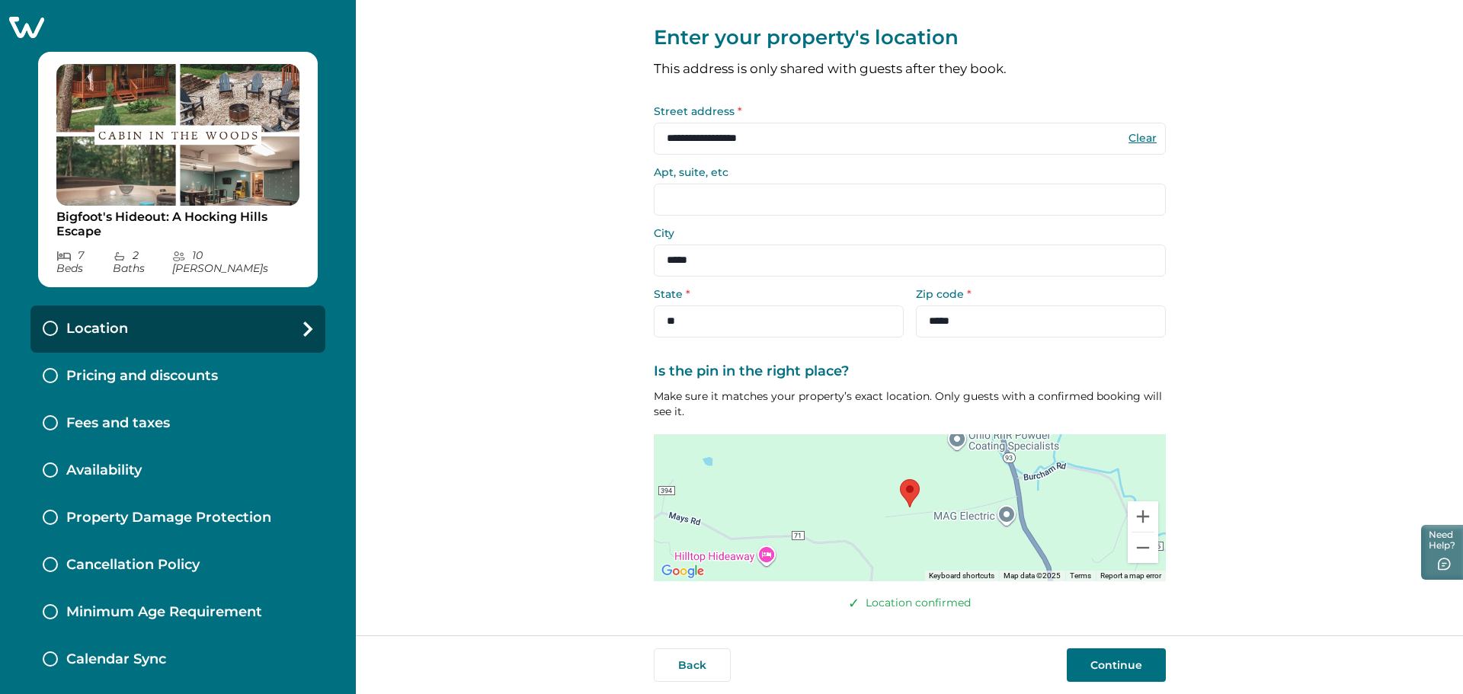
click at [1110, 663] on button "Continue" at bounding box center [1116, 665] width 99 height 34
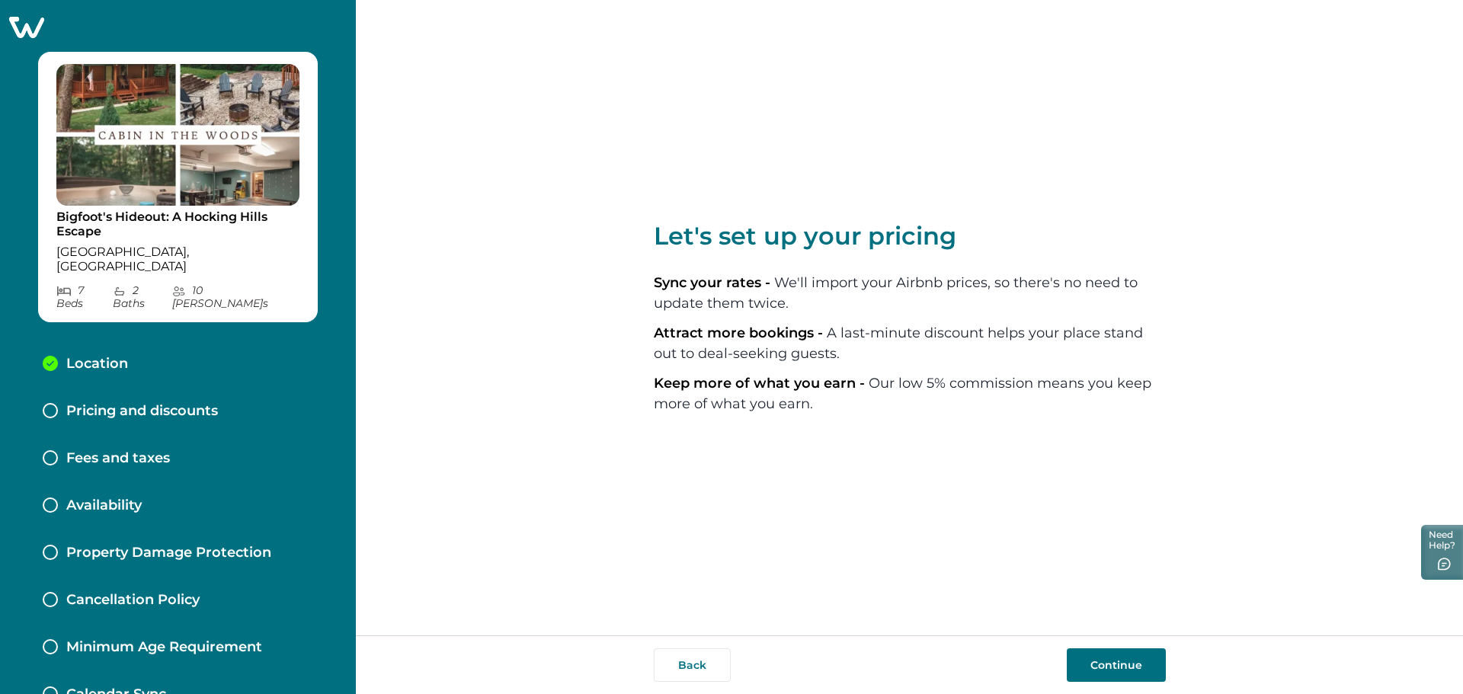
click at [1116, 665] on button "Continue" at bounding box center [1116, 665] width 99 height 34
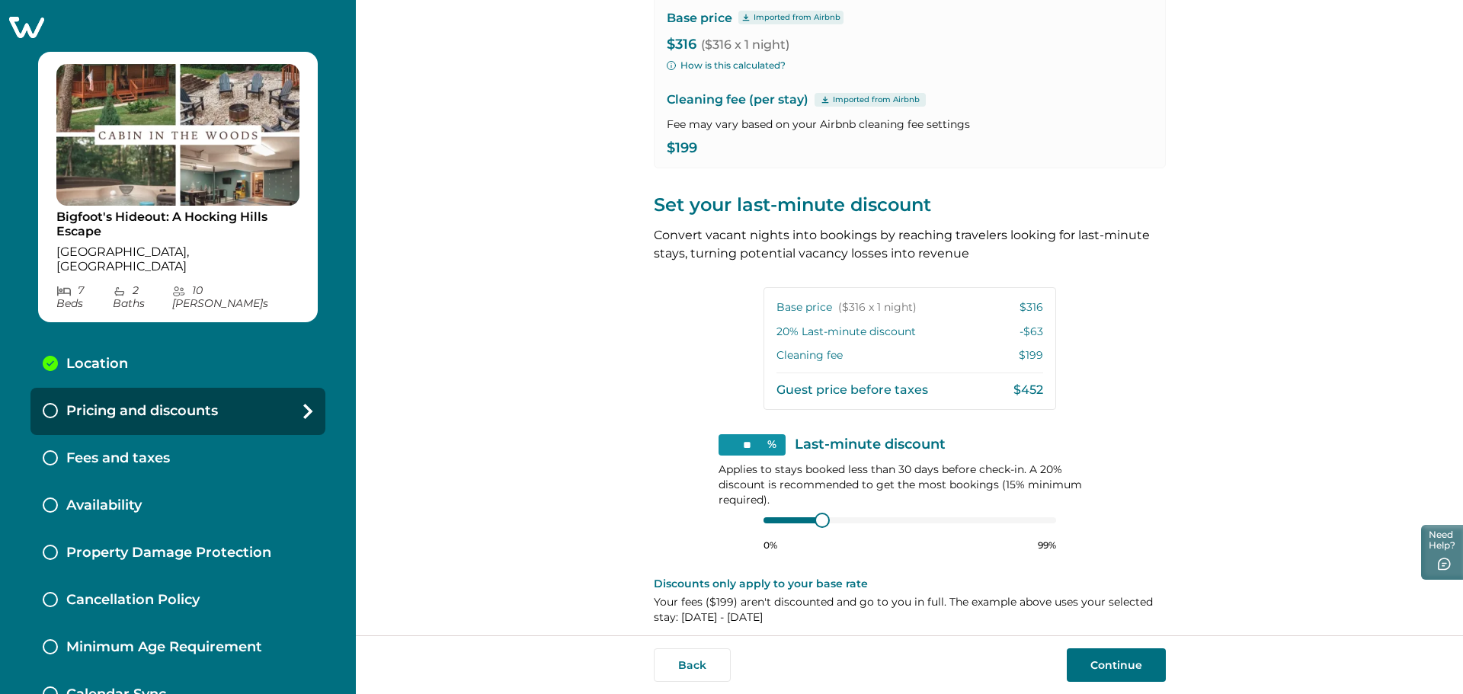
scroll to position [178, 0]
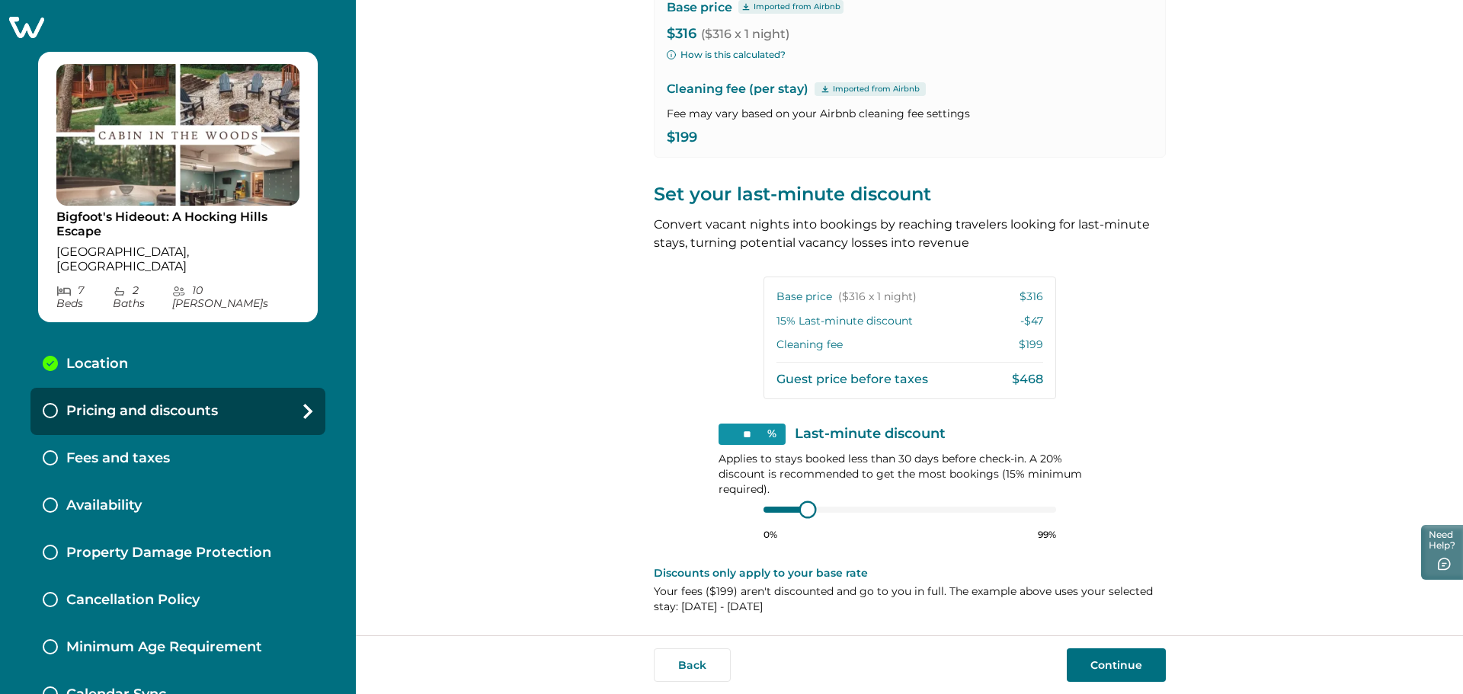
click at [737, 517] on div "** % Last-minute discount Applies to stays booked less than 30 days before chec…" at bounding box center [909, 482] width 382 height 117
type input "**"
click at [733, 507] on div "** % Last-minute discount Applies to stays booked less than 30 days before chec…" at bounding box center [909, 482] width 382 height 117
click at [1184, 464] on div "View your pricing We imported your pricing from Airbnb and picked the next avai…" at bounding box center [909, 317] width 1107 height 635
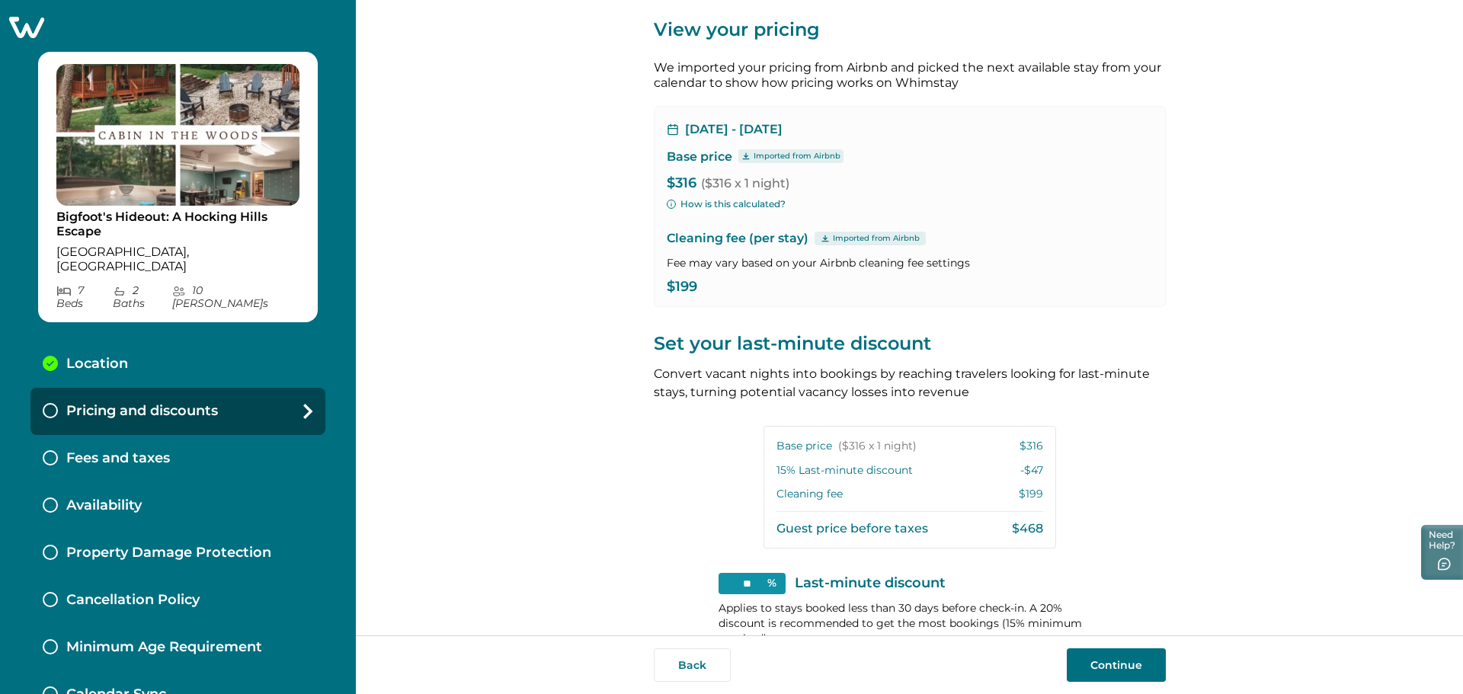
scroll to position [0, 0]
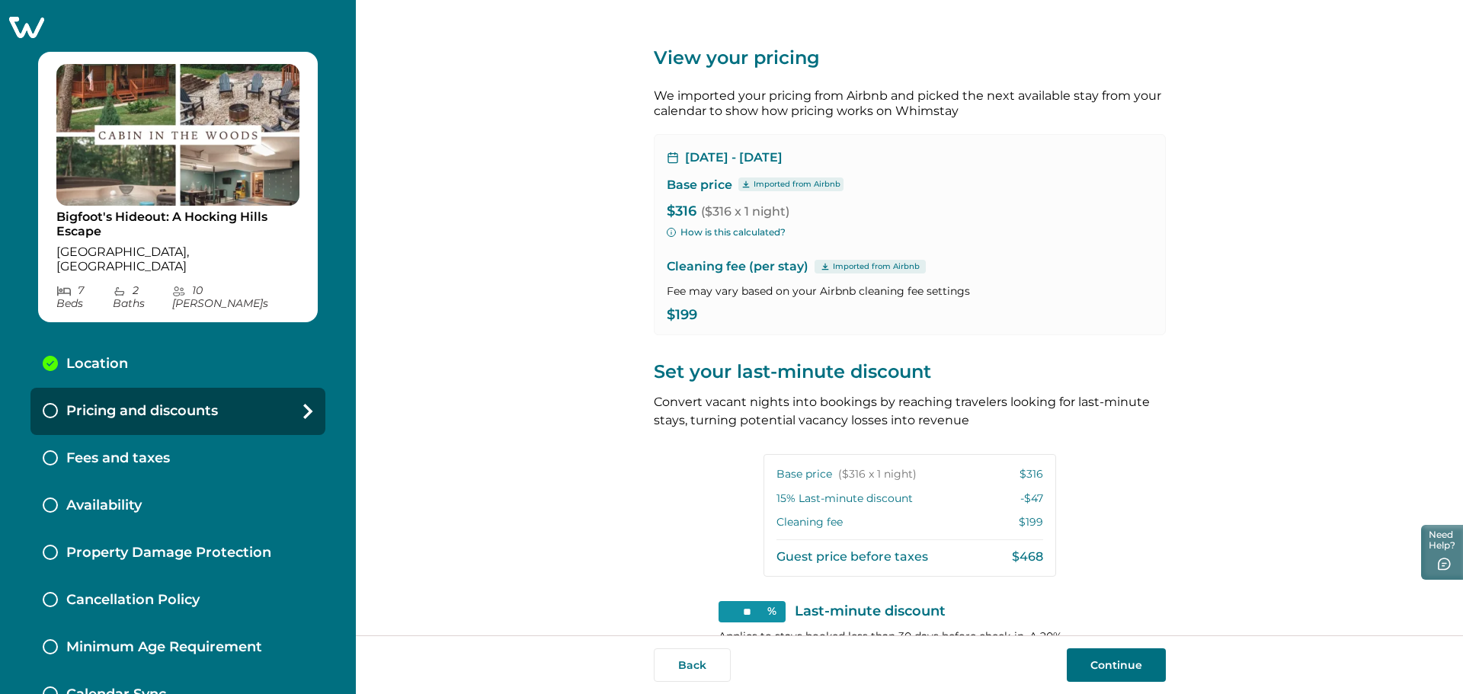
click at [1102, 667] on button "Continue" at bounding box center [1116, 665] width 99 height 34
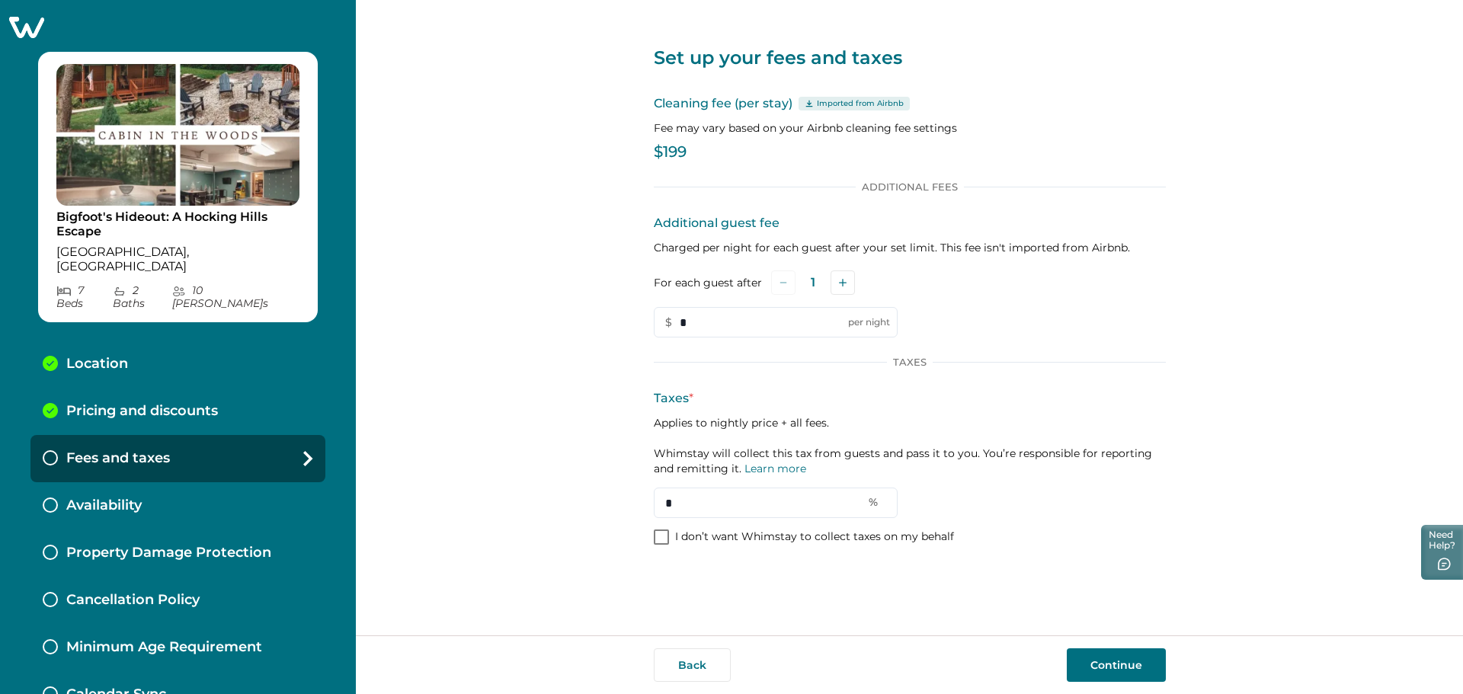
drag, startPoint x: 712, startPoint y: 497, endPoint x: 635, endPoint y: 498, distance: 76.2
click at [635, 498] on div "Set up your fees and taxes Cleaning fee (per stay) Imported from Airbnb Fee may…" at bounding box center [909, 317] width 1107 height 635
type input "*"
click at [1169, 379] on div "Set up your fees and taxes Cleaning fee (per stay) Imported from Airbnb Fee may…" at bounding box center [909, 317] width 1107 height 635
click at [1113, 663] on button "Continue" at bounding box center [1116, 665] width 99 height 34
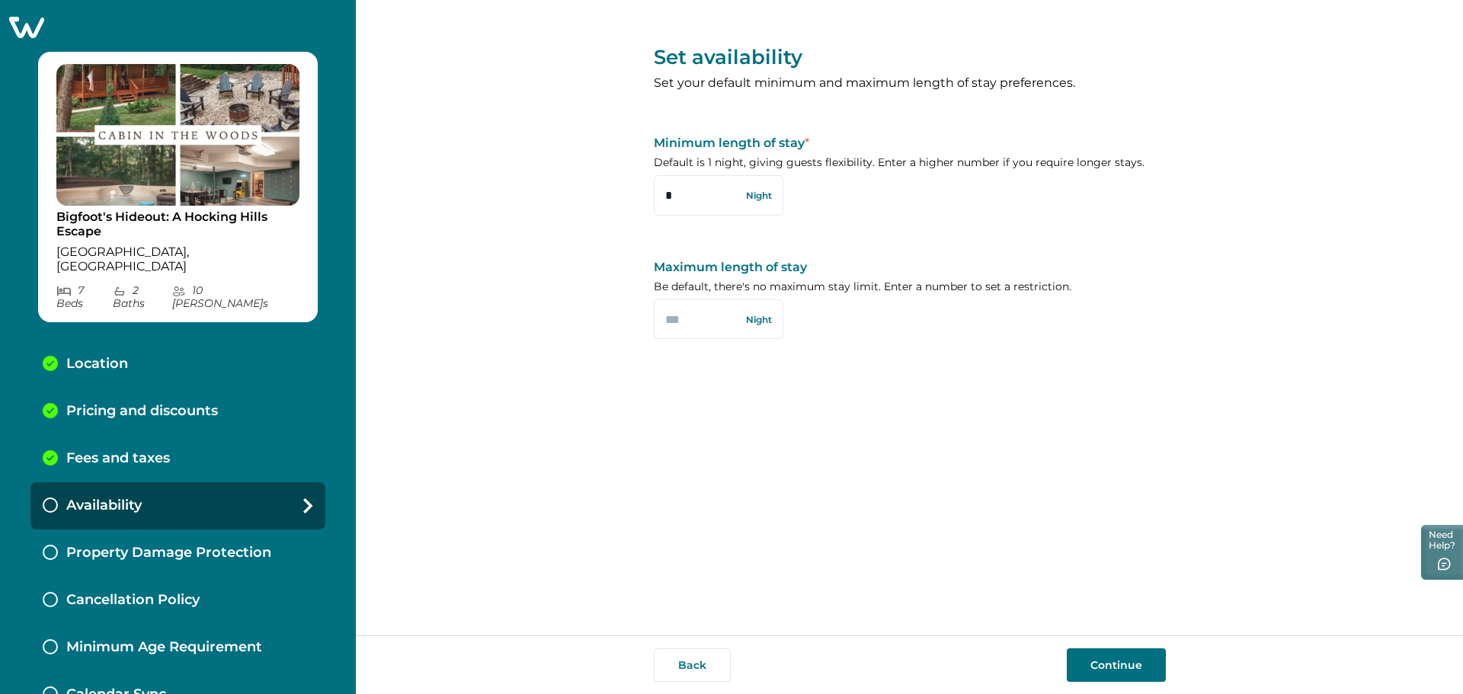
click at [1126, 673] on button "Continue" at bounding box center [1116, 665] width 99 height 34
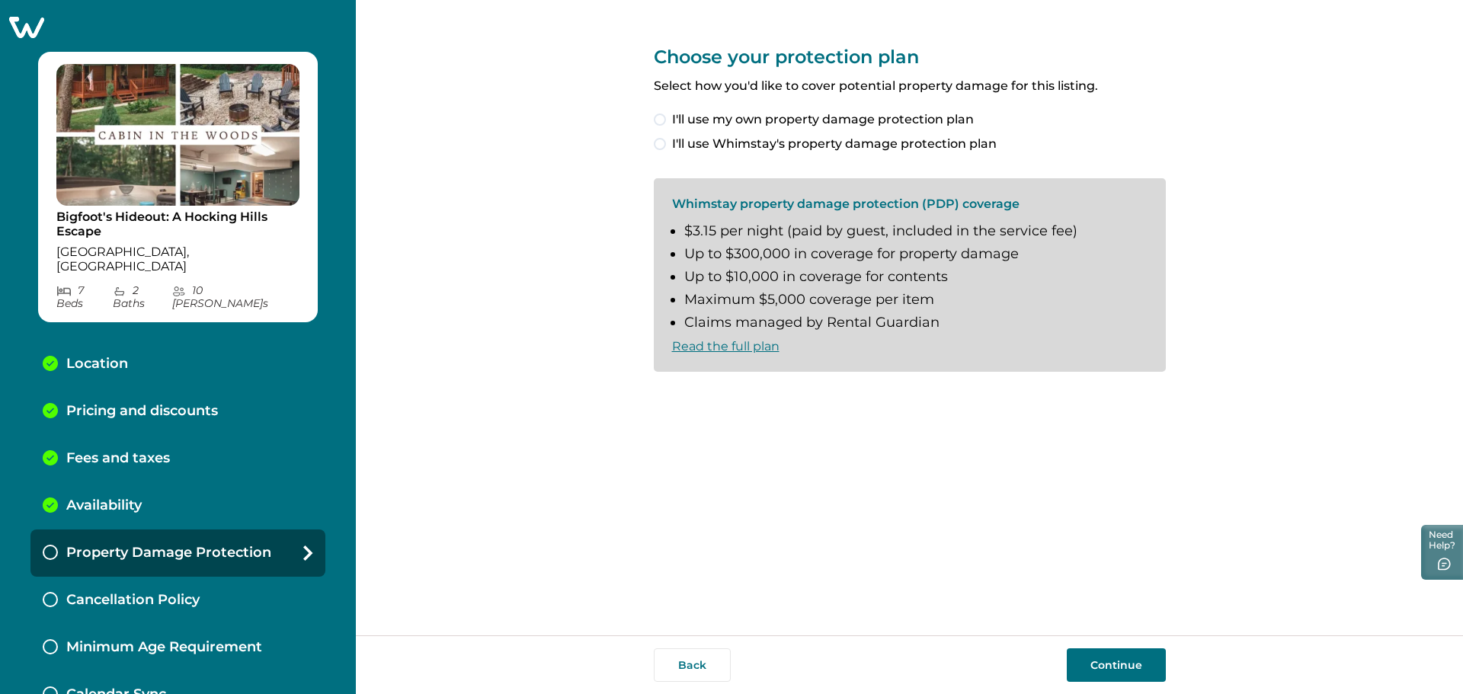
click at [666, 141] on label "I'll use Whimstay's property damage protection plan" at bounding box center [910, 144] width 512 height 18
click at [667, 398] on label "I understand and accept the Whimstay Host Terms and Conditions" at bounding box center [868, 397] width 428 height 18
click at [1131, 674] on button "Continue" at bounding box center [1116, 665] width 99 height 34
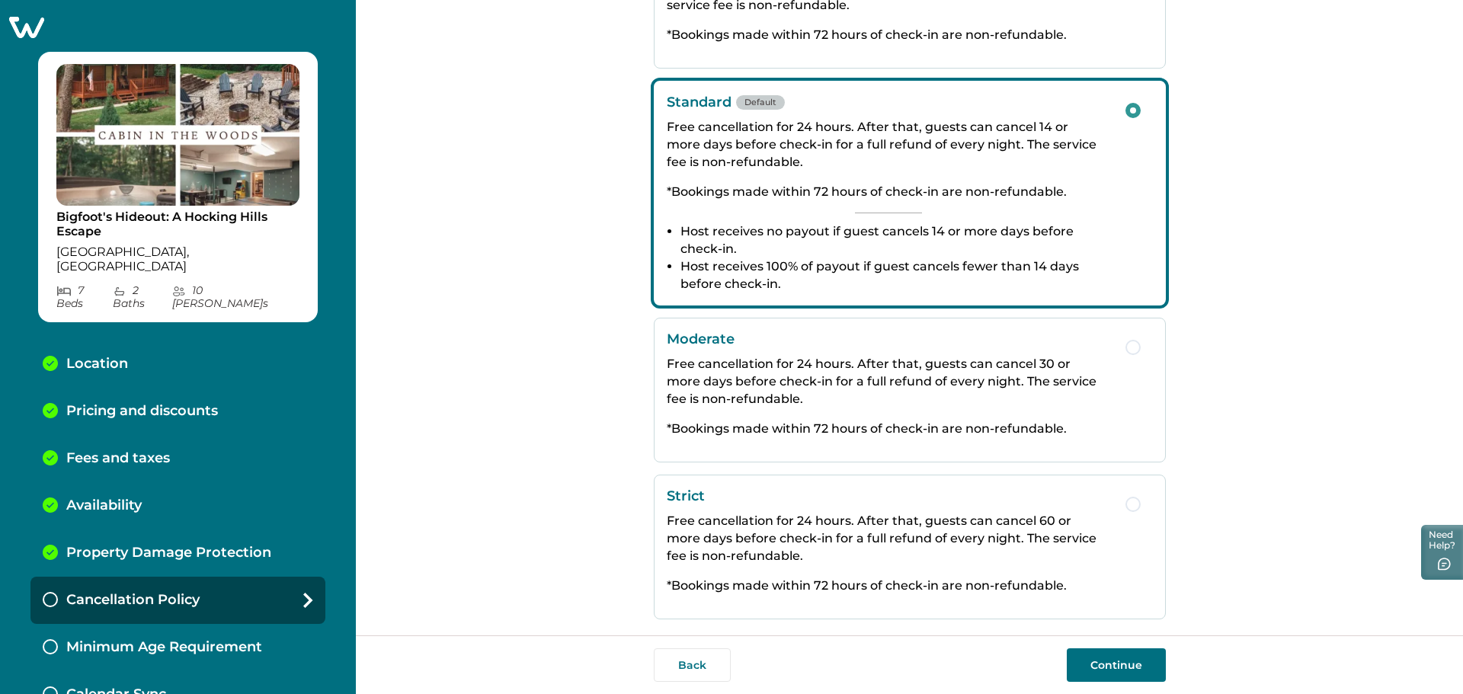
scroll to position [198, 0]
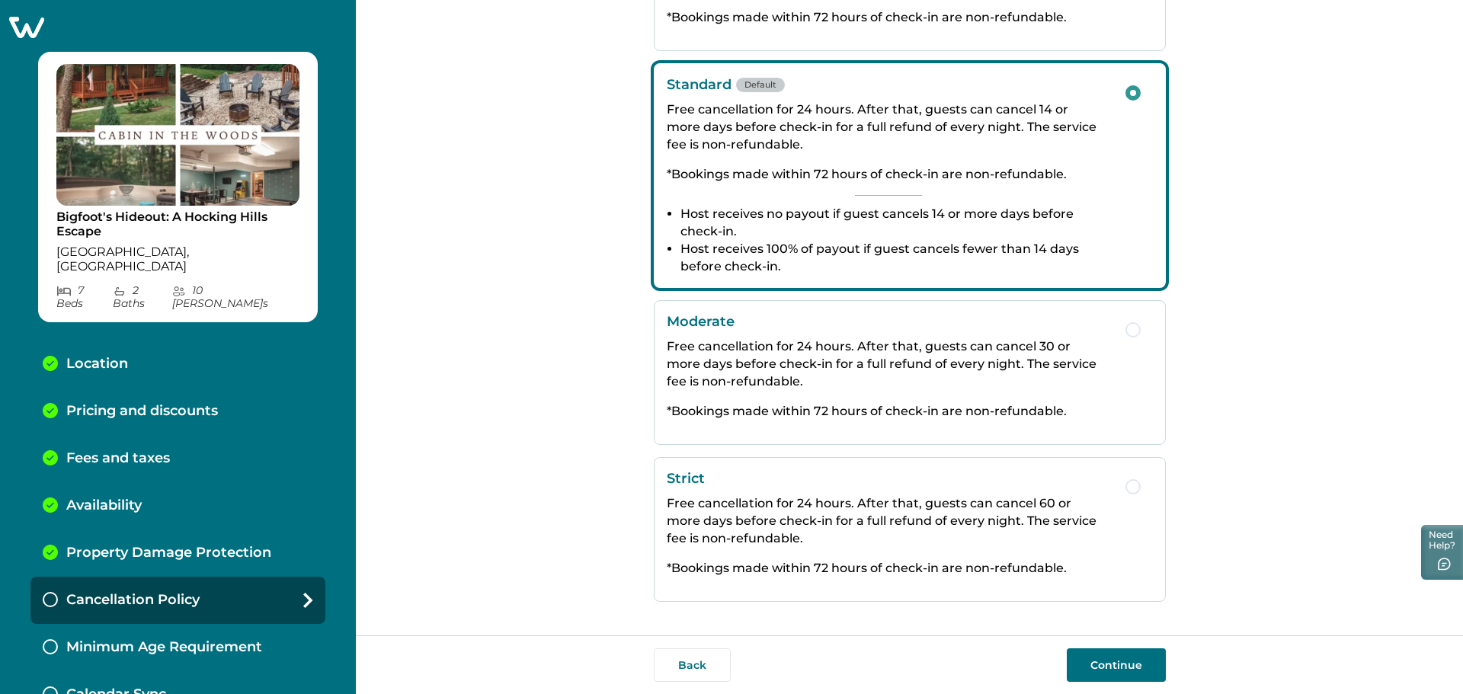
click at [1126, 670] on button "Continue" at bounding box center [1116, 665] width 99 height 34
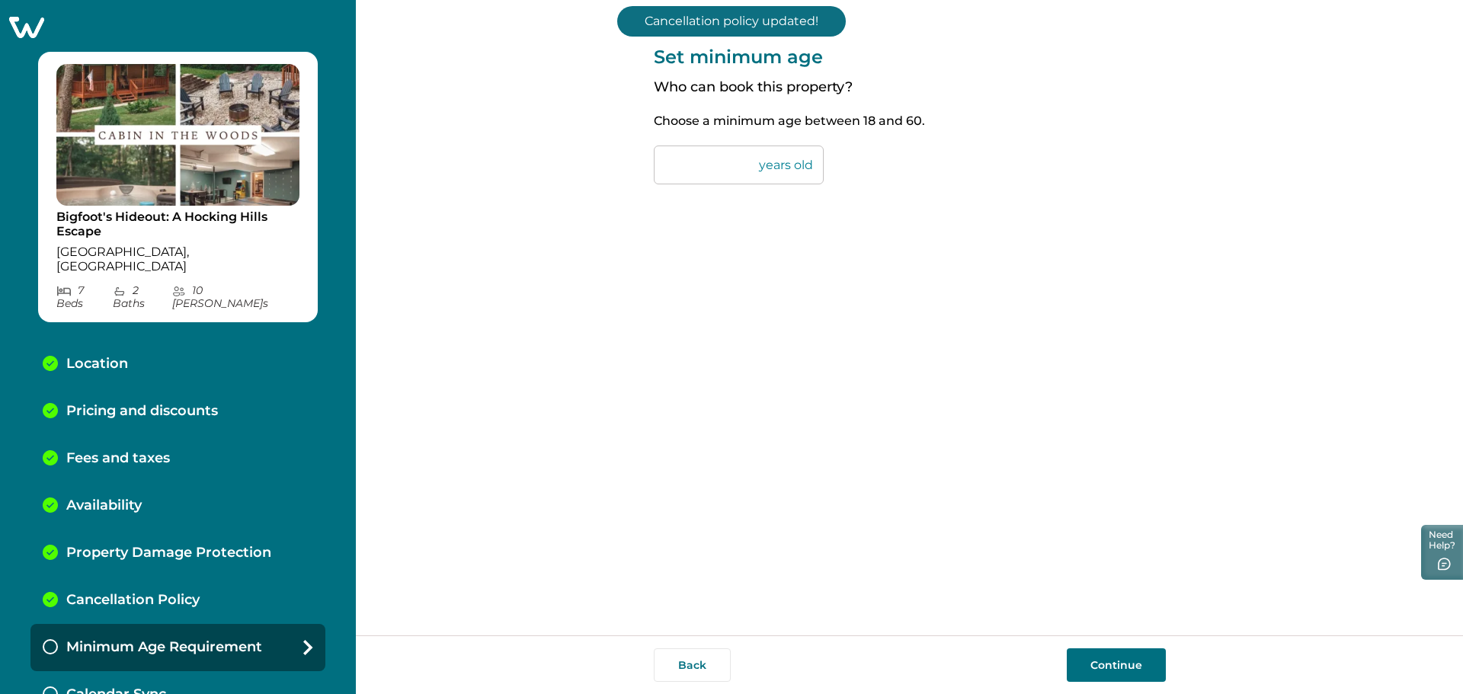
drag, startPoint x: 682, startPoint y: 172, endPoint x: 654, endPoint y: 170, distance: 28.3
click at [654, 170] on input "**" at bounding box center [739, 165] width 170 height 39
type input "**"
click at [1102, 661] on button "Continue" at bounding box center [1116, 665] width 99 height 34
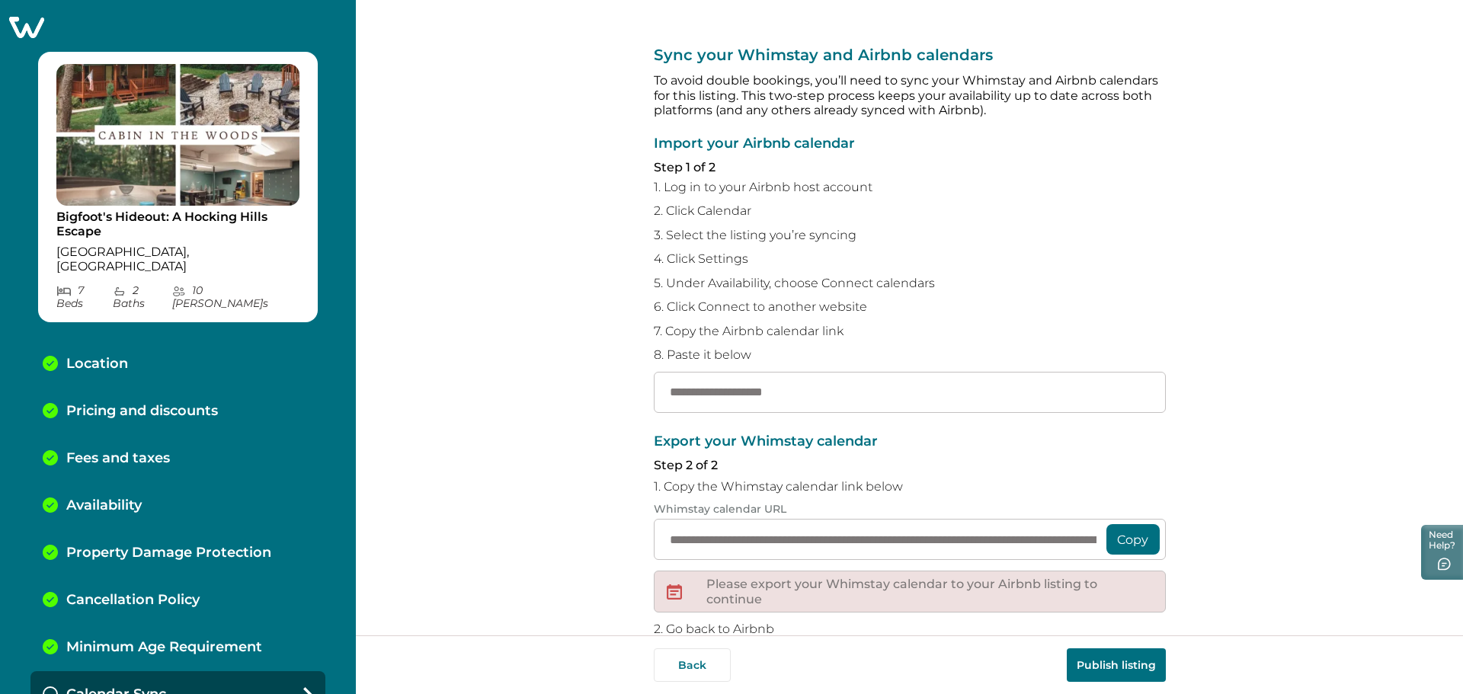
click at [199, 671] on div "Calendar Sync" at bounding box center [177, 694] width 295 height 47
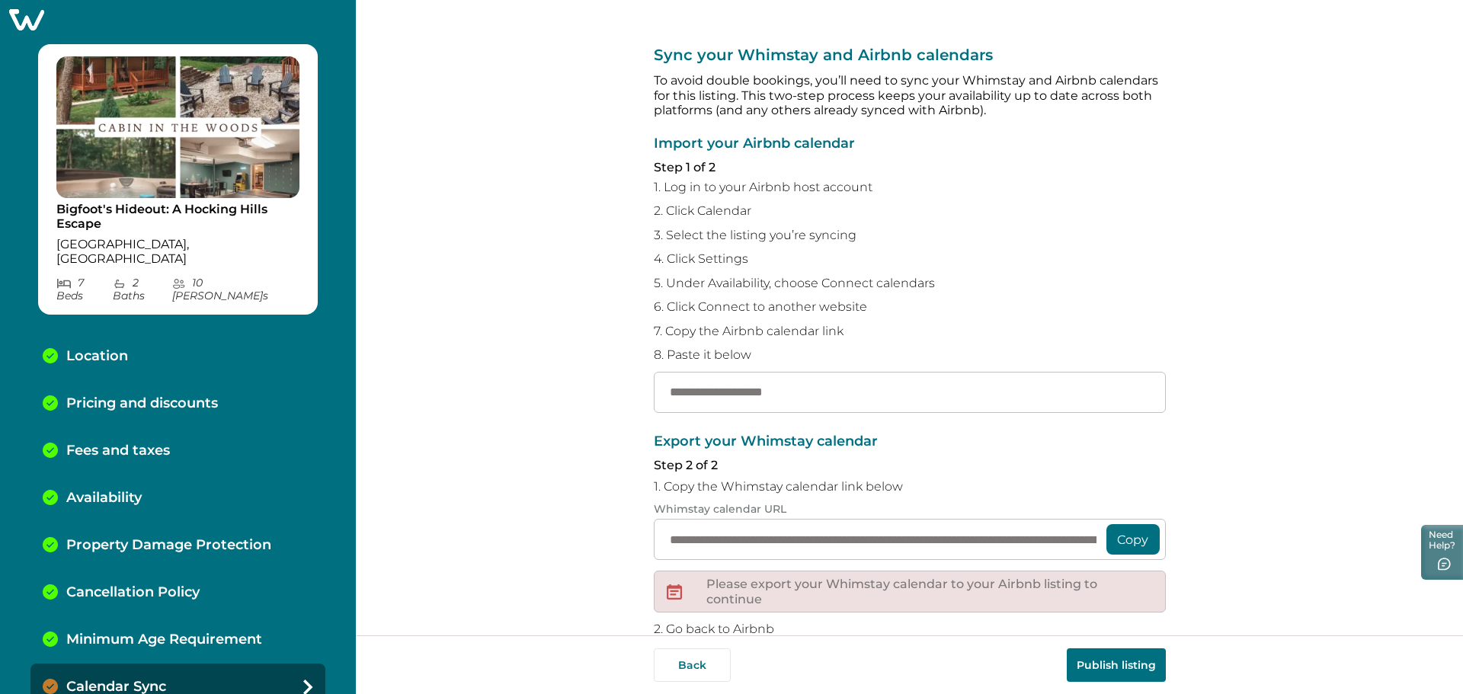
scroll to position [11, 0]
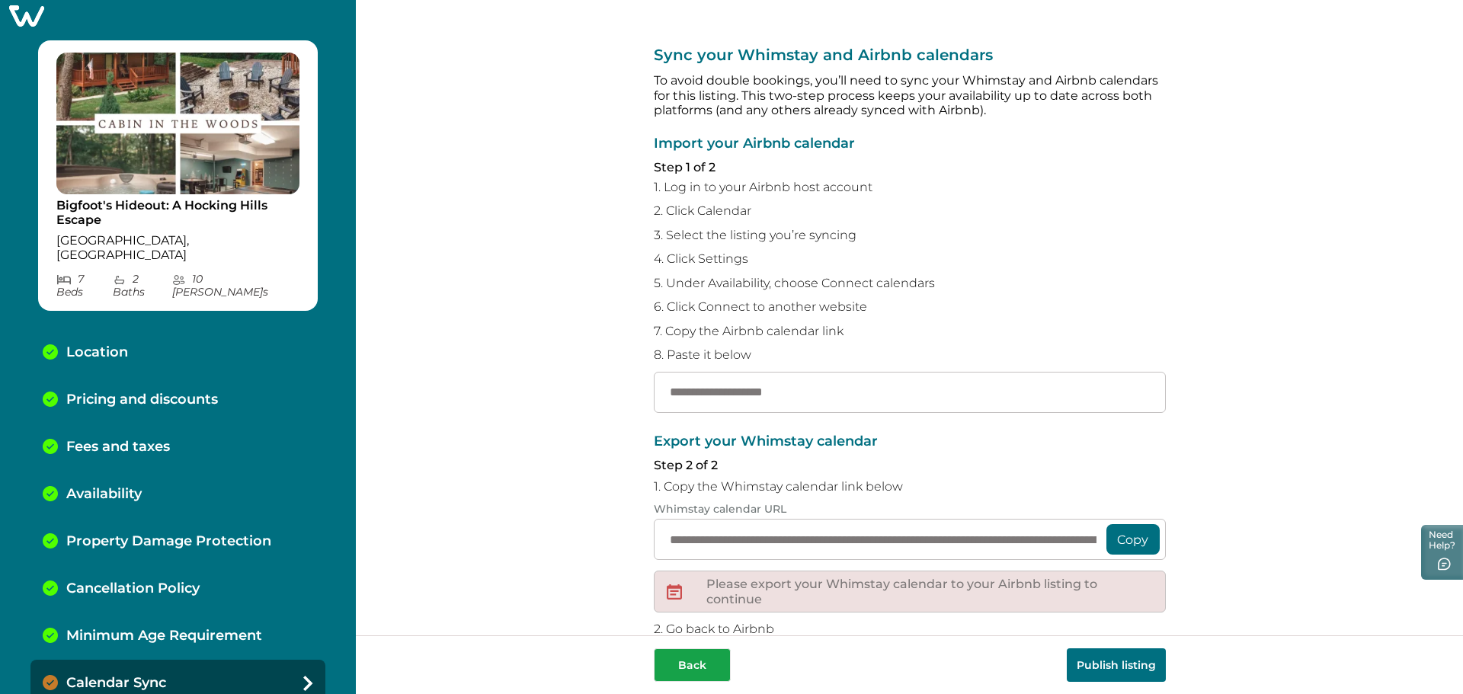
click at [701, 674] on button "Back" at bounding box center [692, 665] width 77 height 34
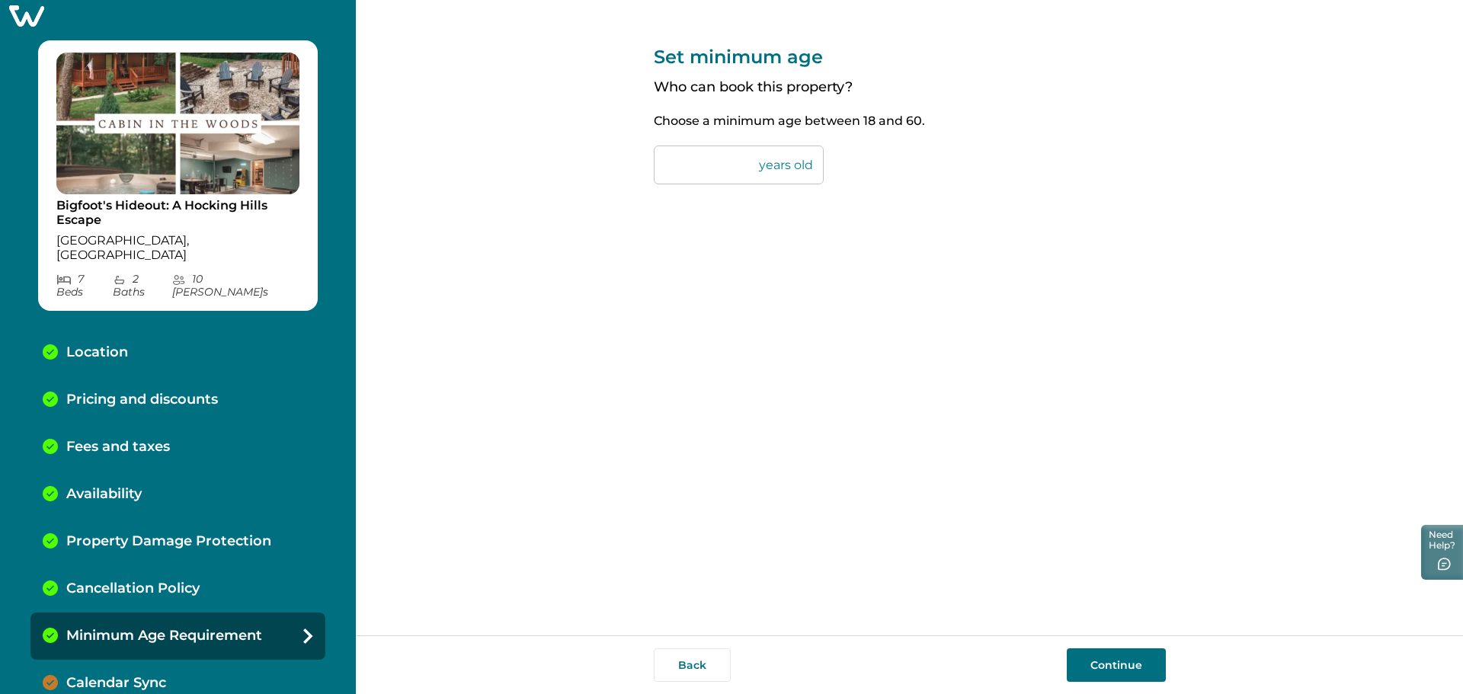
click at [1157, 654] on button "Continue" at bounding box center [1116, 665] width 99 height 34
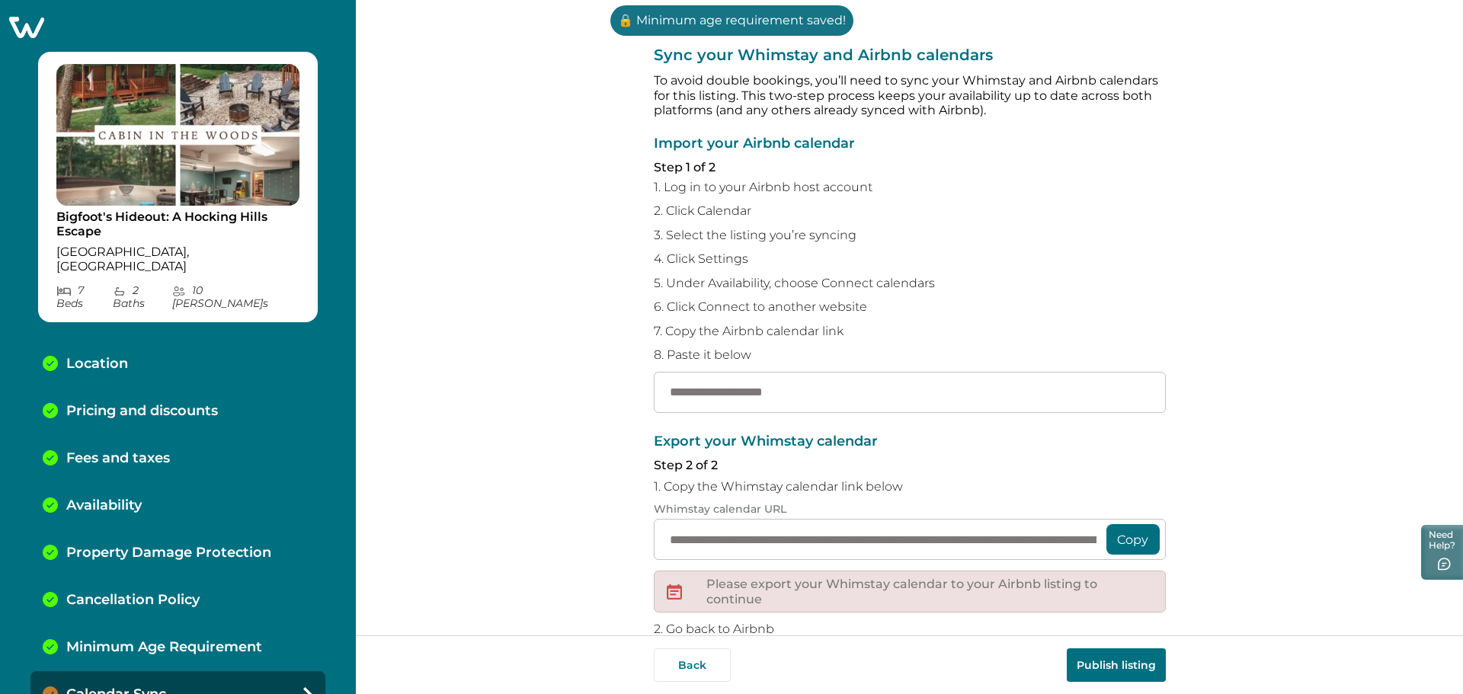
click at [122, 133] on img at bounding box center [177, 135] width 243 height 142
drag, startPoint x: 22, startPoint y: 68, endPoint x: 161, endPoint y: 56, distance: 139.2
click at [24, 66] on div "Bigfoot's Hideout: A Hocking Hills Escape Logan, OH 7 Bed s 2 Bath s 10 Max Gue…" at bounding box center [178, 347] width 356 height 694
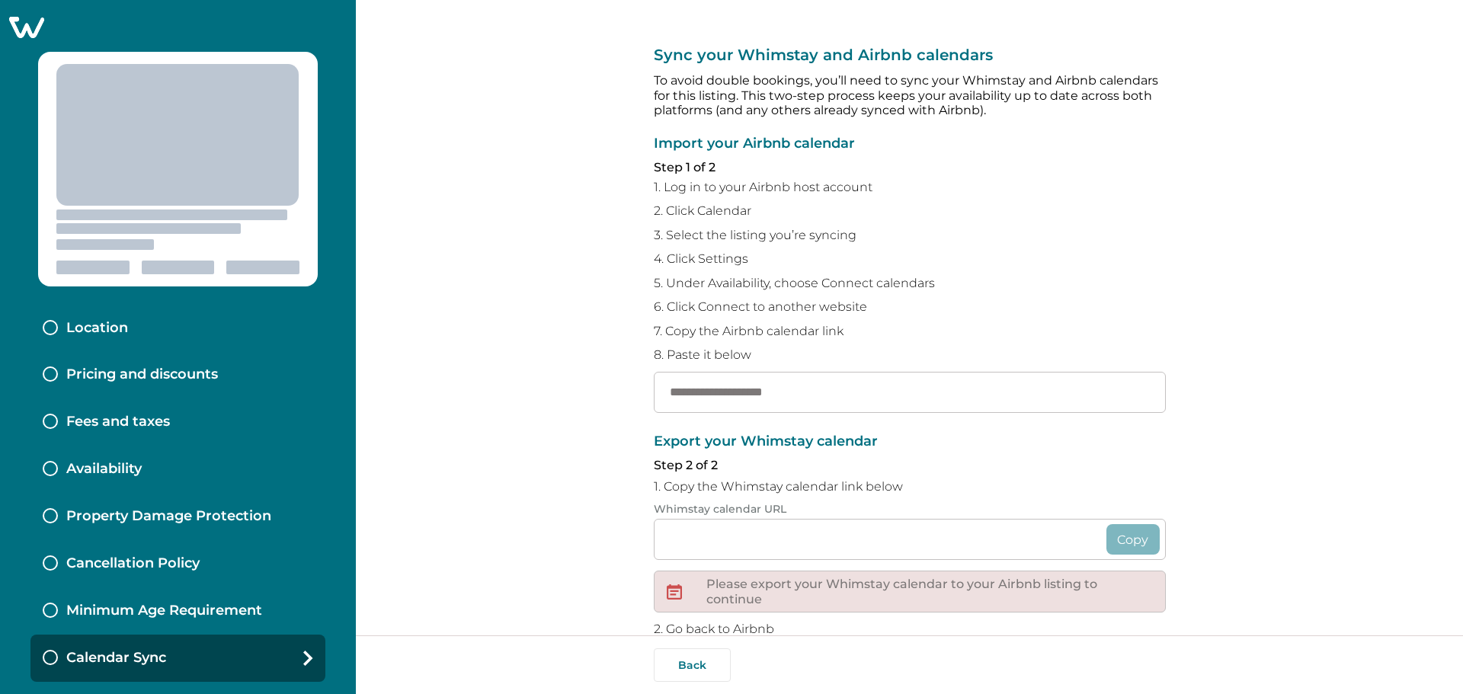
type input "**********"
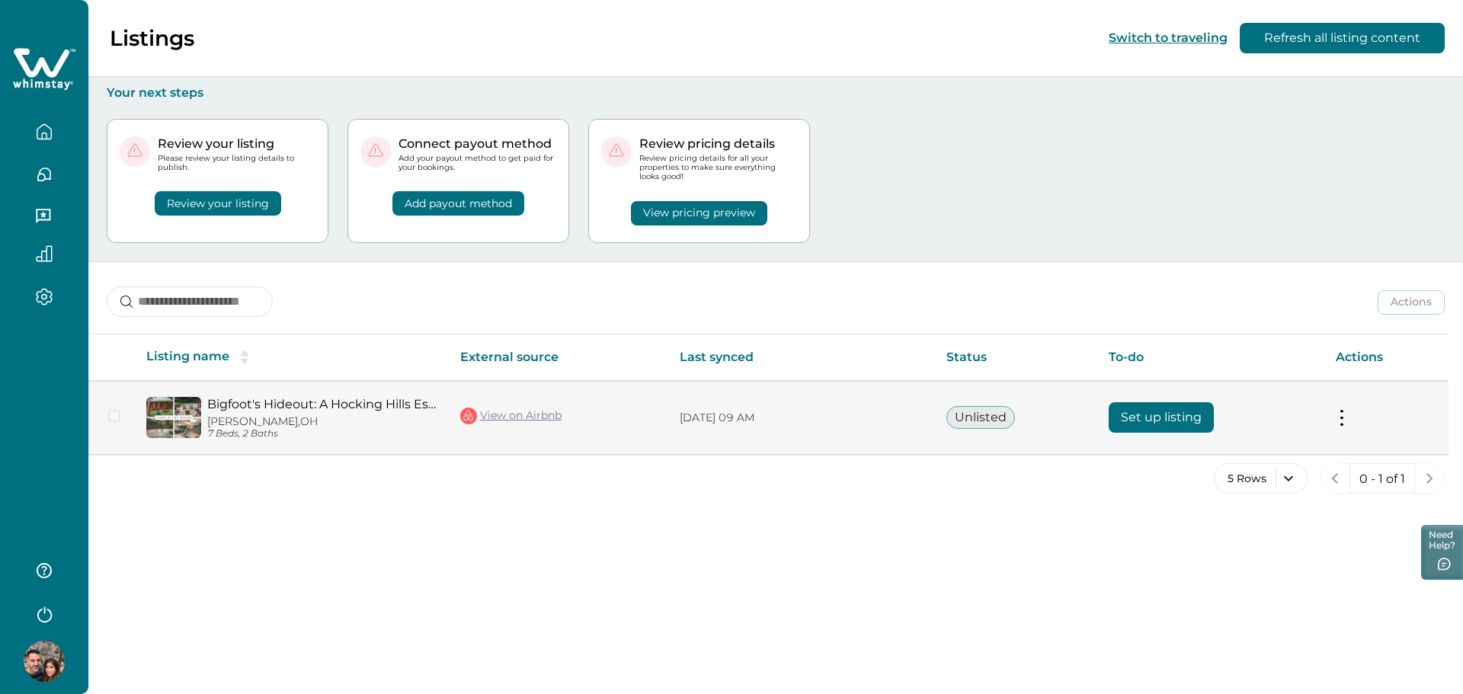
click at [1337, 421] on button at bounding box center [1342, 418] width 12 height 16
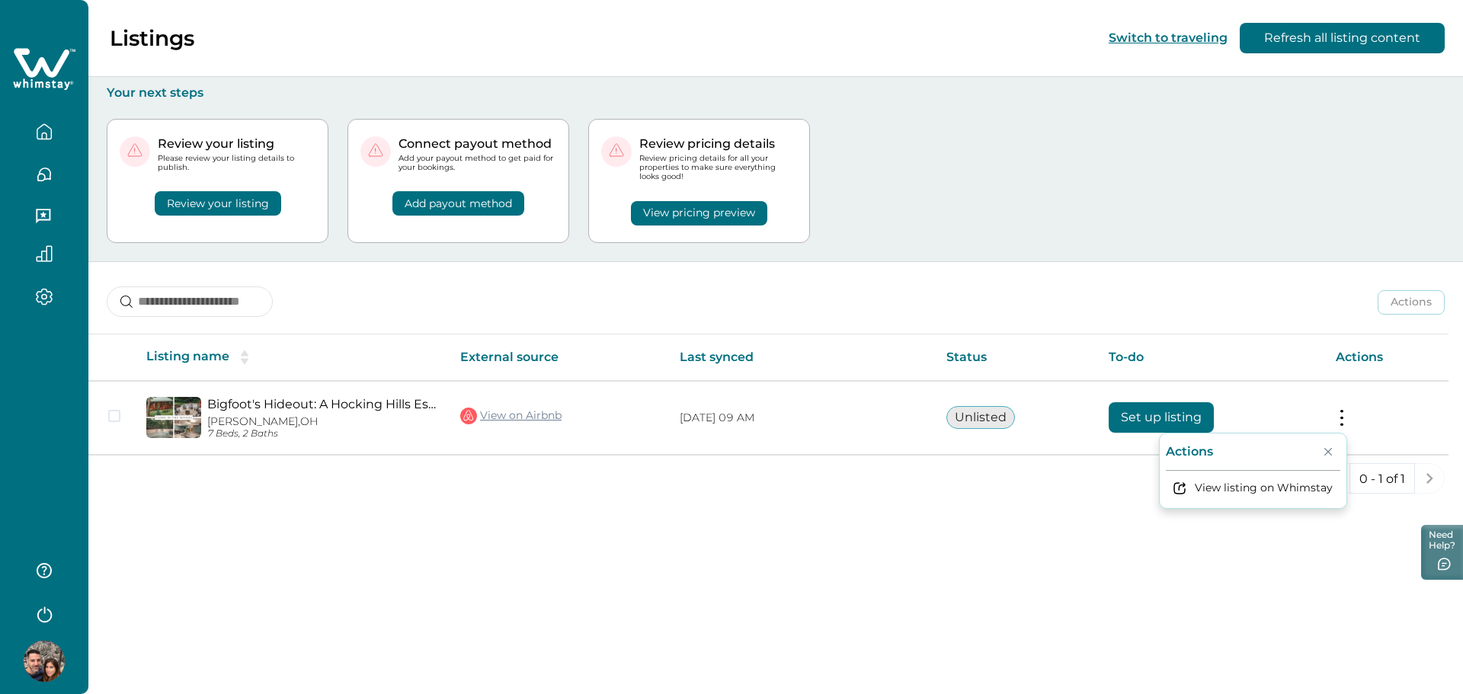
click at [1056, 532] on div "Listings Switch to traveling Refresh all listing content Your next steps Review…" at bounding box center [775, 347] width 1374 height 694
click at [35, 217] on button "button" at bounding box center [44, 217] width 64 height 30
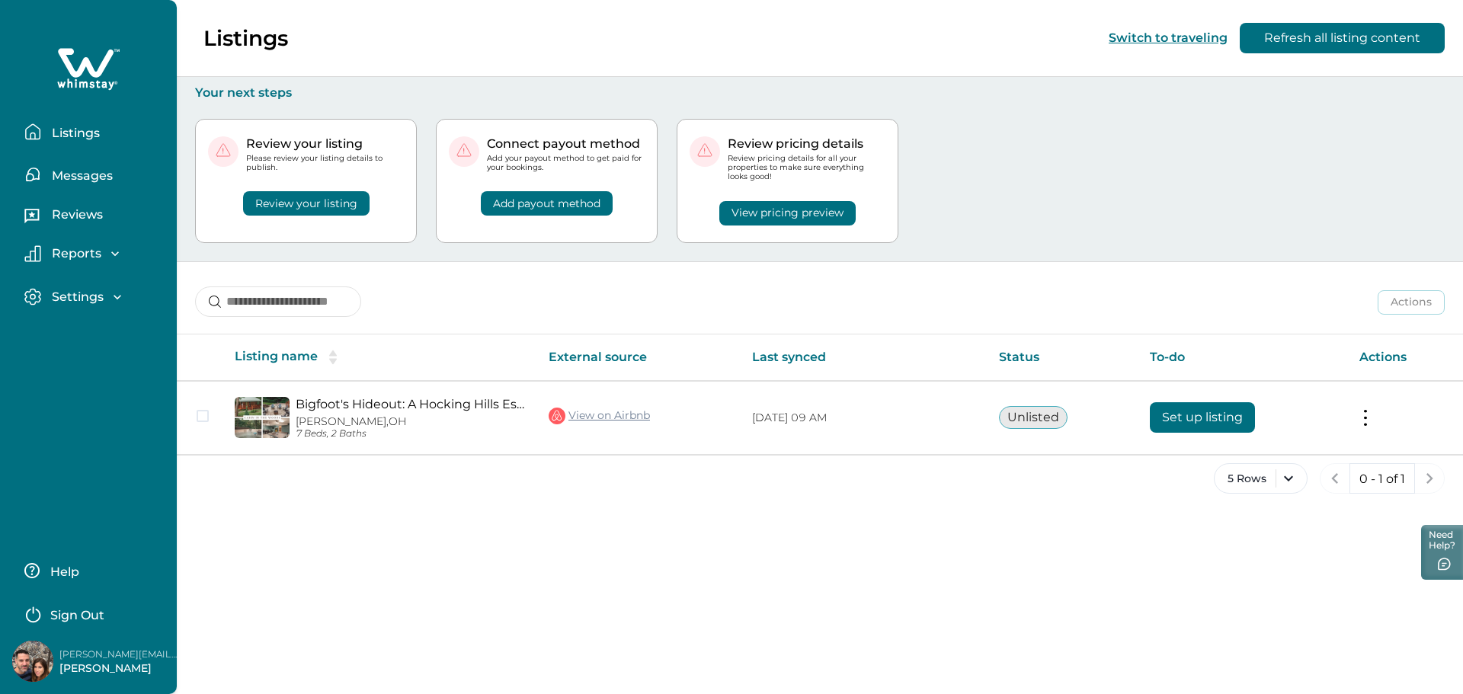
click at [124, 293] on icon "button" at bounding box center [117, 297] width 15 height 15
click at [126, 328] on p "Profile details" at bounding box center [91, 329] width 89 height 15
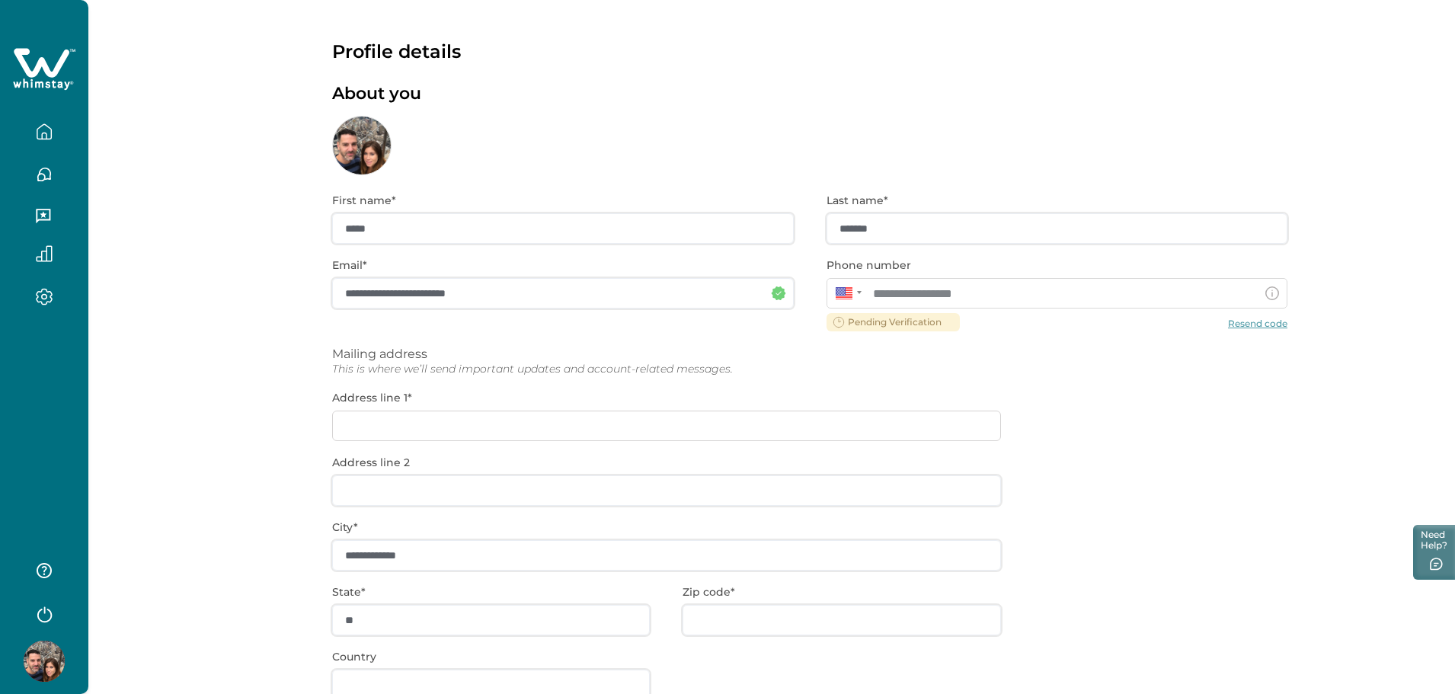
drag, startPoint x: 1211, startPoint y: 213, endPoint x: 1180, endPoint y: 196, distance: 35.4
